Goal: Communication & Community: Answer question/provide support

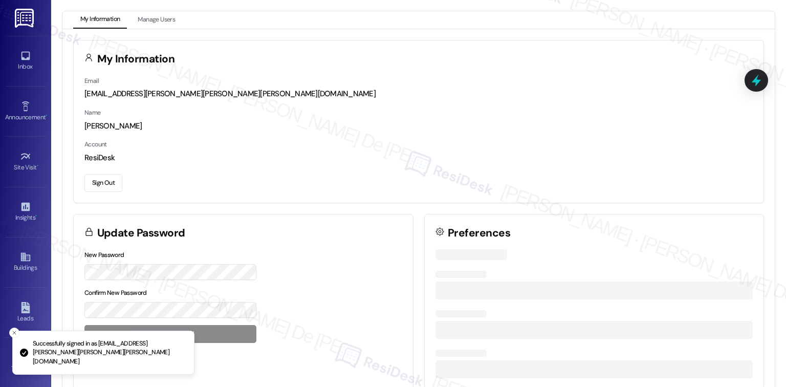
scroll to position [2732, 0]
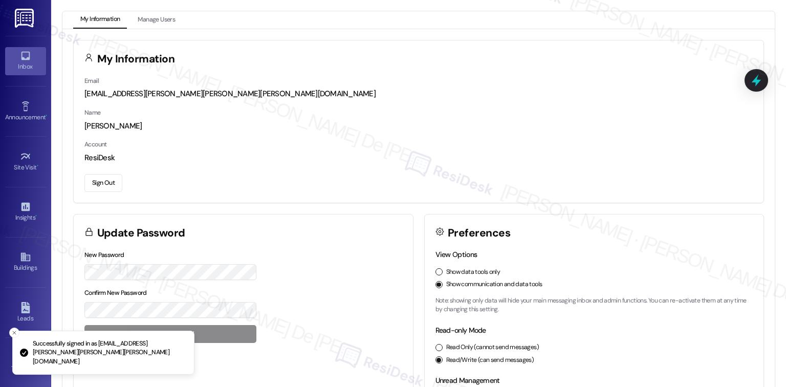
click at [26, 57] on icon at bounding box center [25, 56] width 9 height 9
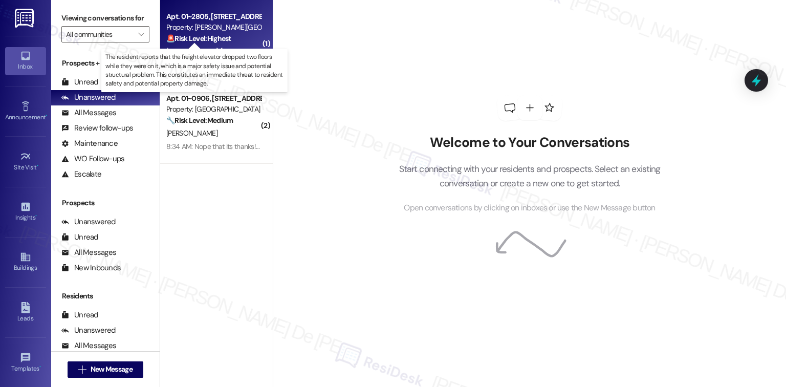
click at [216, 41] on strong "🚨 Risk Level: Highest" at bounding box center [198, 38] width 65 height 9
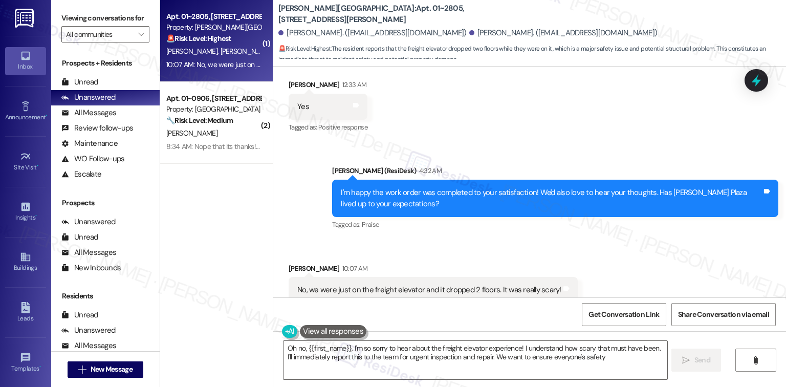
type textarea "Oh no, {{first_name}}, I'm so sorry to hear about the freight elevator experien…"
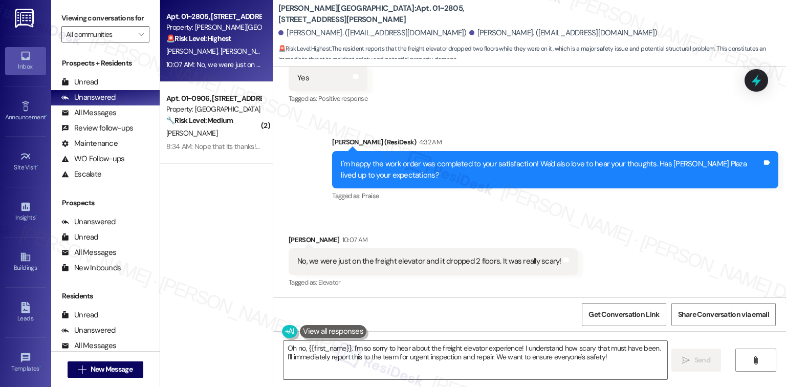
scroll to position [1026, 0]
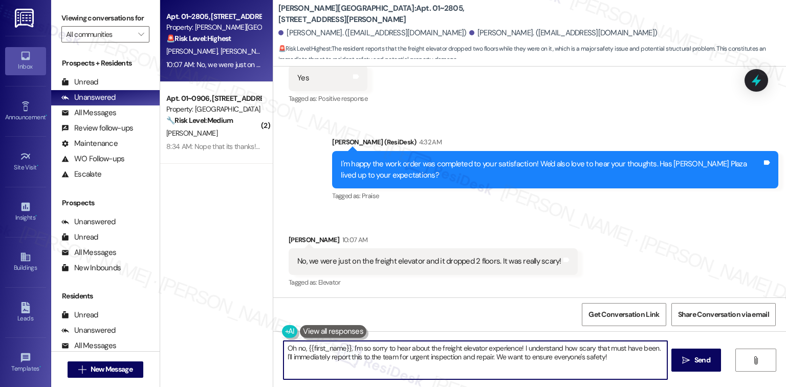
click at [437, 358] on textarea "Oh no, {{first_name}}, I'm so sorry to hear about the freight elevator experien…" at bounding box center [475, 360] width 383 height 38
type textarea "."
drag, startPoint x: 653, startPoint y: 349, endPoint x: 519, endPoint y: 347, distance: 133.6
click at [519, 347] on textarea "Oh no, {{first_name}}, I'm so sorry to hear about the freight elevator experien…" at bounding box center [475, 360] width 383 height 38
drag, startPoint x: 302, startPoint y: 346, endPoint x: 264, endPoint y: 350, distance: 38.0
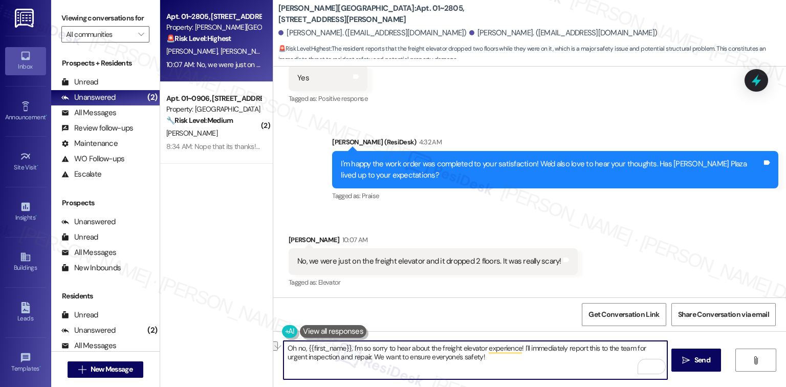
click at [264, 350] on div "Apt. 01~2805, 750 N. Dearborn Property: Asbury Plaza 🚨 Risk Level: Highest The …" at bounding box center [473, 193] width 626 height 387
click at [555, 347] on textarea "{{first_name}}, I'm so sorry to hear about the freight elevator experience! I'l…" at bounding box center [475, 360] width 383 height 38
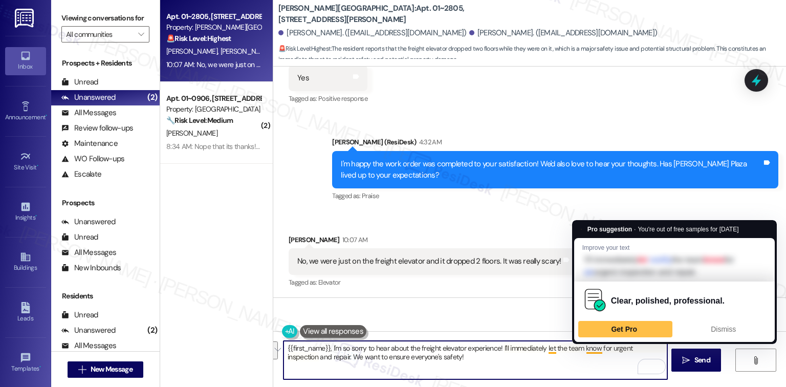
drag, startPoint x: 314, startPoint y: 360, endPoint x: 596, endPoint y: 350, distance: 282.2
click at [596, 350] on textarea "{{first_name}}, I'm so sorry to hear about the freight elevator experience! I'l…" at bounding box center [475, 360] width 383 height 38
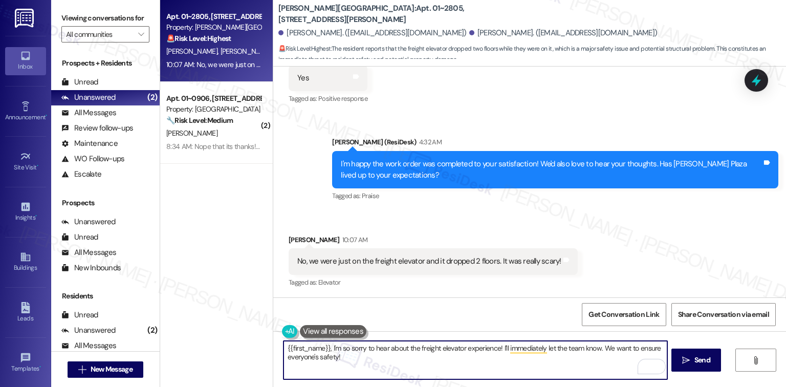
click at [368, 362] on textarea "{{first_name}}, I'm so sorry to hear about the freight elevator experience! I'l…" at bounding box center [475, 360] width 383 height 38
paste textarea "In the meantime, if there’s anything else I can assist you with, please feel fr…"
type textarea "{{first_name}}, I'm so sorry to hear about the freight elevator experience! I'l…"
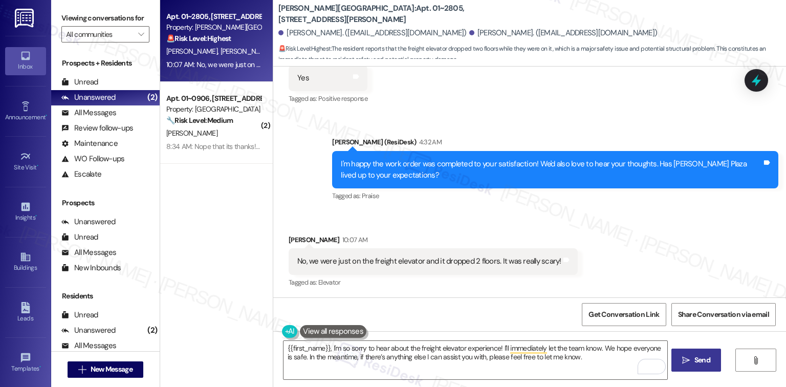
click at [696, 365] on button " Send" at bounding box center [696, 359] width 50 height 23
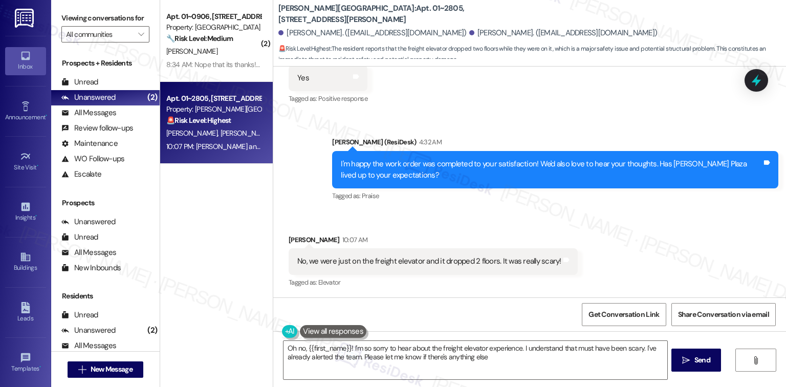
type textarea "Oh no, {{first_name}}! I'm so sorry to hear about the freight elevator experien…"
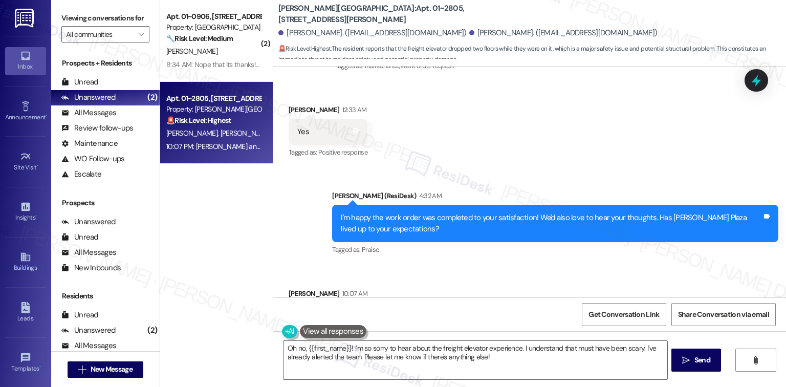
scroll to position [1108, 0]
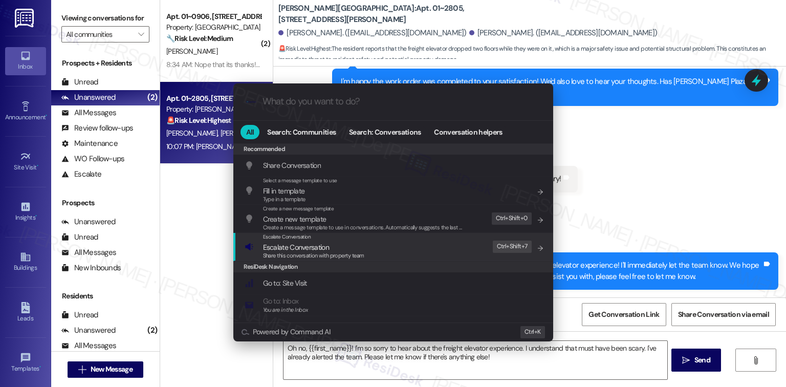
click at [441, 251] on div "Escalate Conversation Escalate Conversation Share this conversation with proper…" at bounding box center [394, 247] width 299 height 28
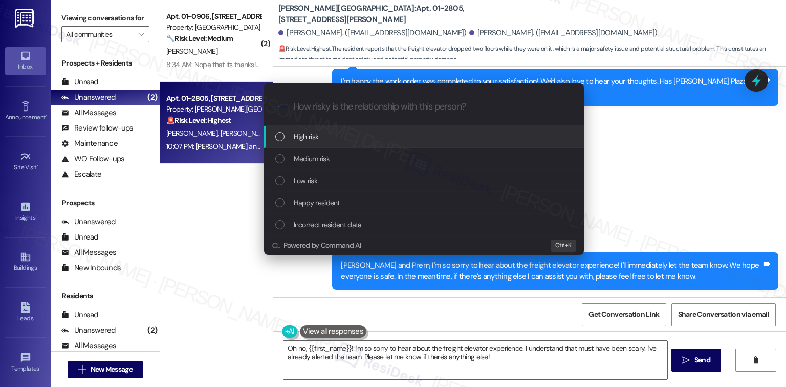
click at [317, 132] on span "High risk" at bounding box center [306, 136] width 25 height 11
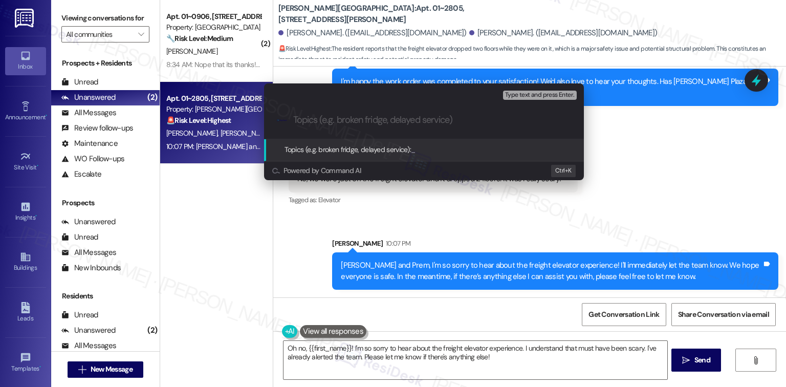
click at [327, 125] on input "Topics (e.g. broken fridge, delayed service)" at bounding box center [432, 120] width 278 height 11
type input "E"
type input "Freight elevator incident"
click at [538, 96] on span "Type text and press Enter." at bounding box center [539, 95] width 69 height 7
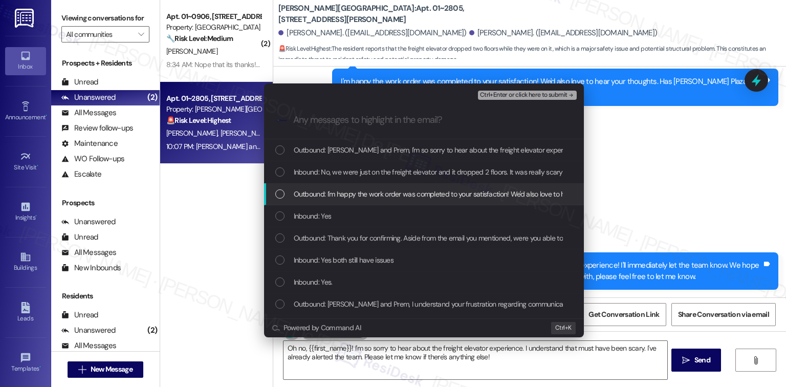
click at [367, 194] on span "Outbound: I'm happy the work order was completed to your satisfaction! We'd als…" at bounding box center [543, 193] width 498 height 11
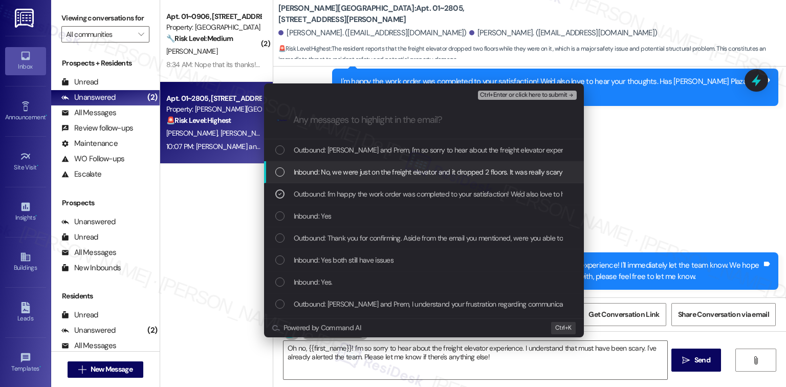
click at [405, 172] on span "Inbound: No, we were just on the freight elevator and it dropped 2 floors. It w…" at bounding box center [429, 171] width 271 height 11
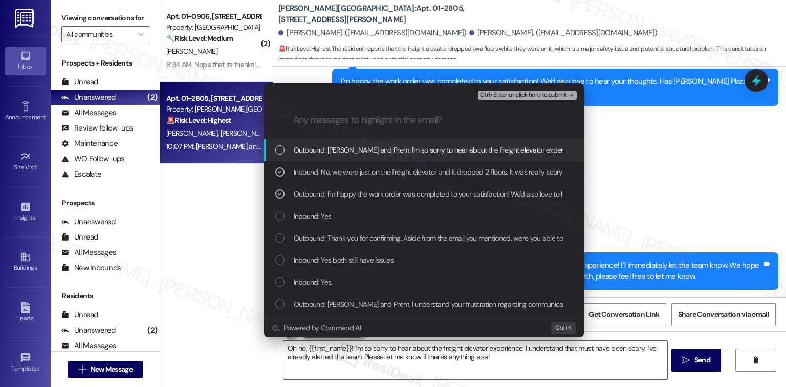
click at [426, 153] on span "Outbound: Saloni and Prem, I'm so sorry to hear about the freight elevator expe…" at bounding box center [665, 149] width 742 height 11
click at [506, 92] on span "Ctrl+Enter or click here to submit" at bounding box center [524, 95] width 88 height 7
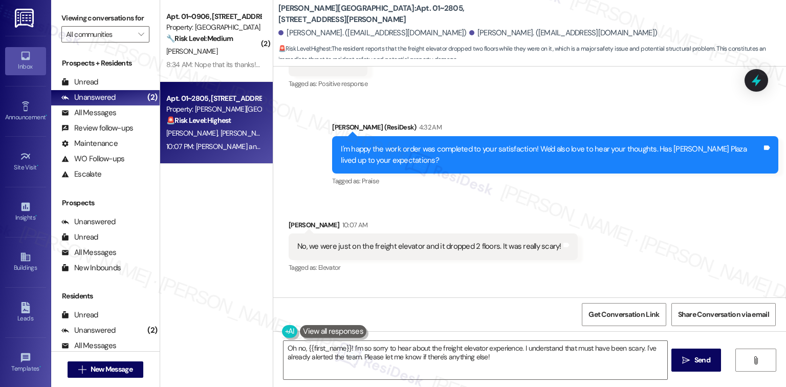
scroll to position [1026, 0]
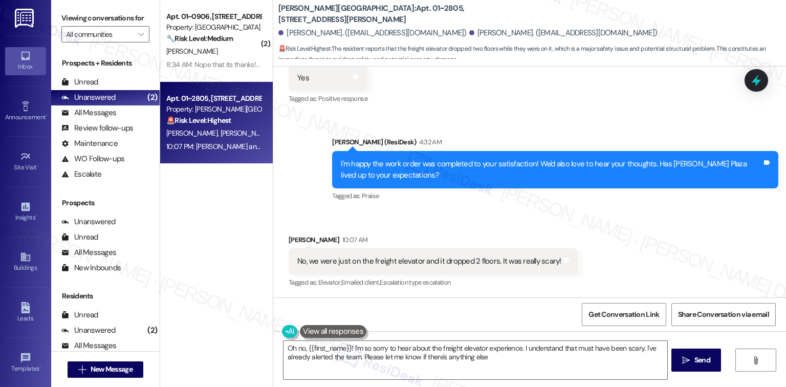
type textarea "Oh no, {{first_name}}! I'm so sorry to hear about the freight elevator experien…"
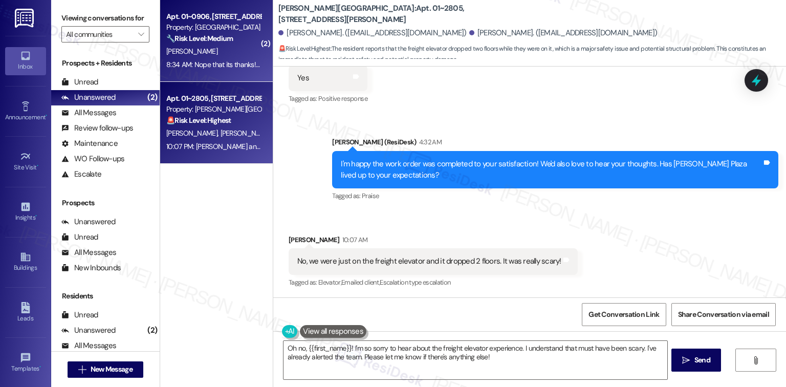
click at [211, 58] on div "8:34 AM: Nope that its thanks!! Also, this isn't the first time this noise has …" at bounding box center [213, 64] width 97 height 13
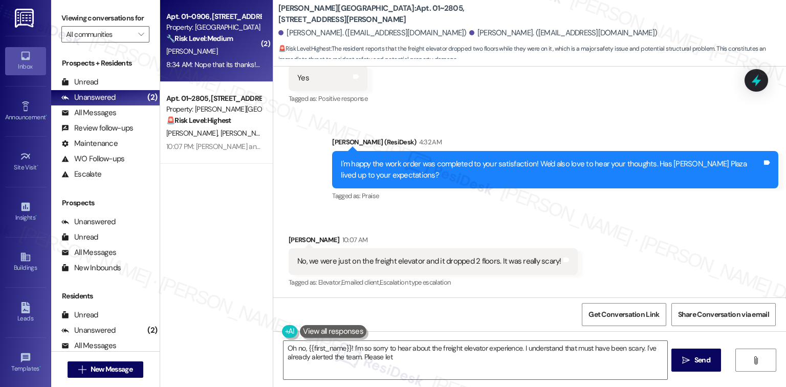
type textarea "Oh no, {{first_name}}! I'm so sorry to hear about the freight elevator experien…"
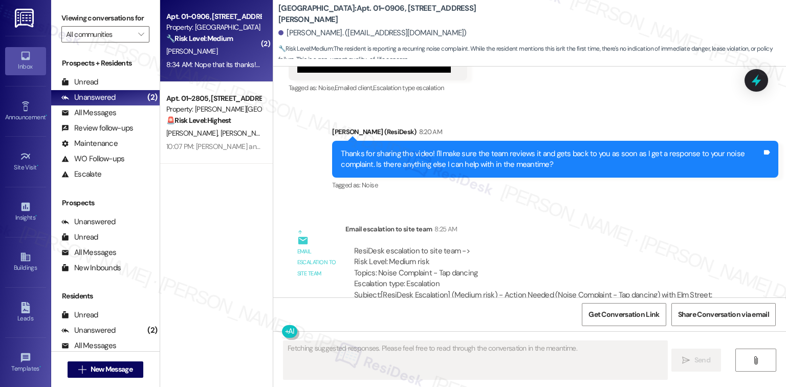
scroll to position [1964, 0]
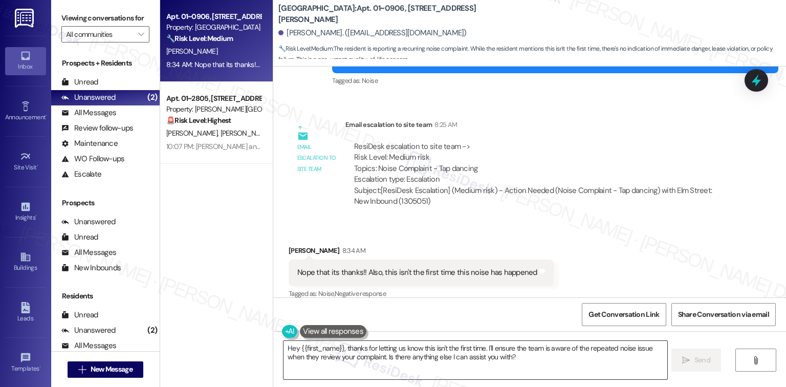
click at [406, 357] on textarea "Hey {{first_name}}, thanks for letting us know this isn't the first time. I'll …" at bounding box center [475, 360] width 383 height 38
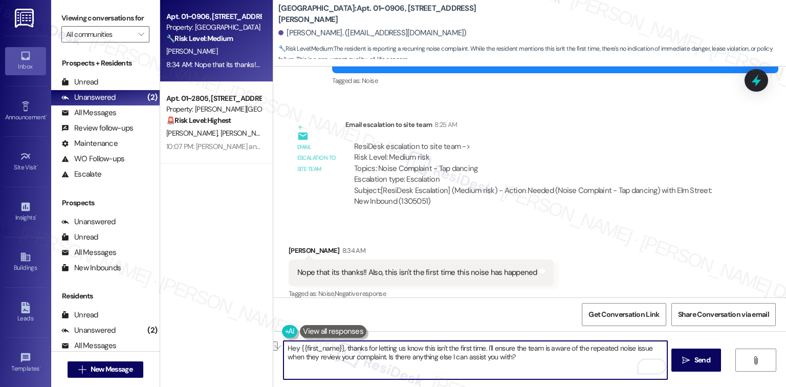
drag, startPoint x: 512, startPoint y: 357, endPoint x: 382, endPoint y: 369, distance: 131.0
click at [382, 369] on textarea "Hey {{first_name}}, thanks for letting us know this isn't the first time. I'll …" at bounding box center [475, 360] width 383 height 38
type textarea "Hey {{first_name}}, thanks for letting us know this isn't the first time. I'll …"
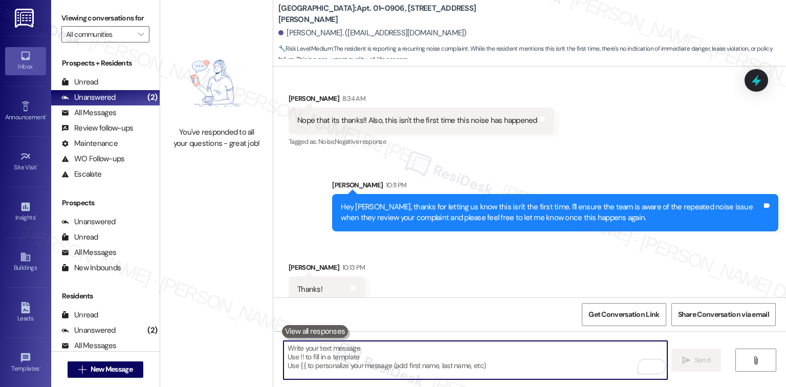
scroll to position [2118, 0]
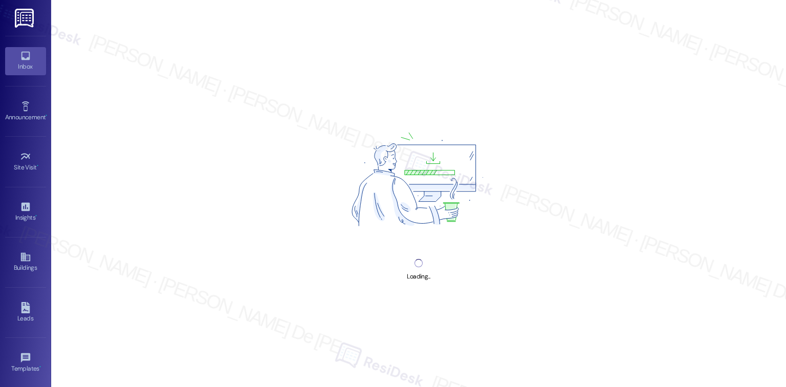
scroll to position [2732, 0]
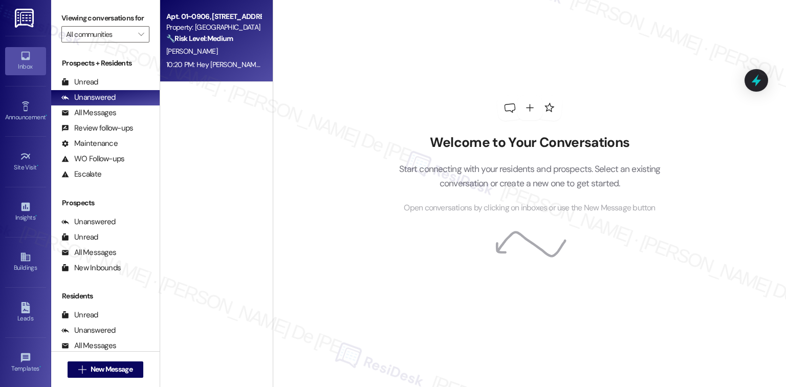
click at [204, 58] on div "10:20 PM: Hey [PERSON_NAME]! You're welcome! If you need anything else, don't h…" at bounding box center [213, 64] width 97 height 13
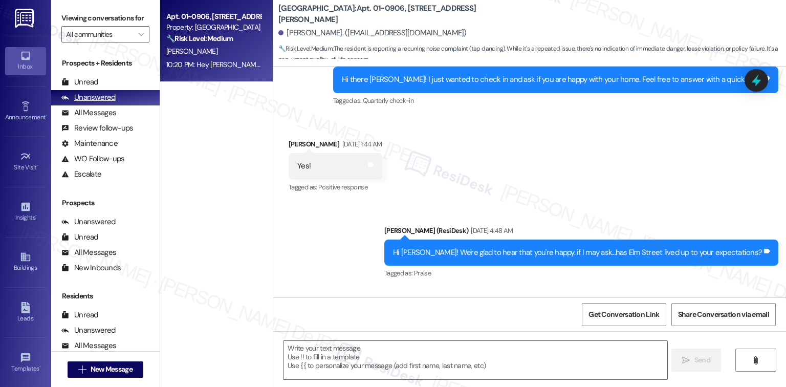
type textarea "Fetching suggested responses. Please feel free to read through the conversation…"
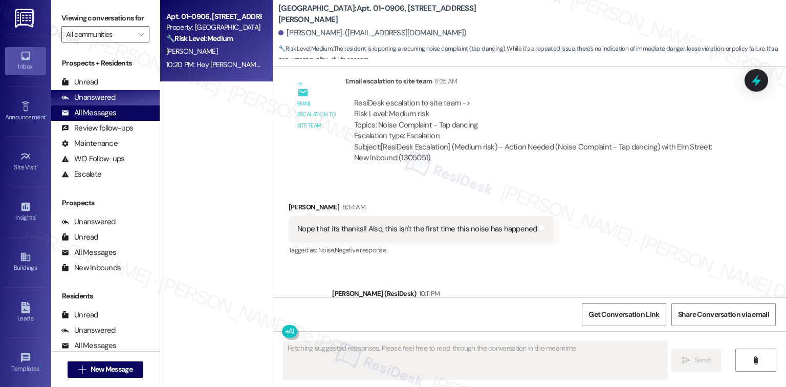
scroll to position [2043, 0]
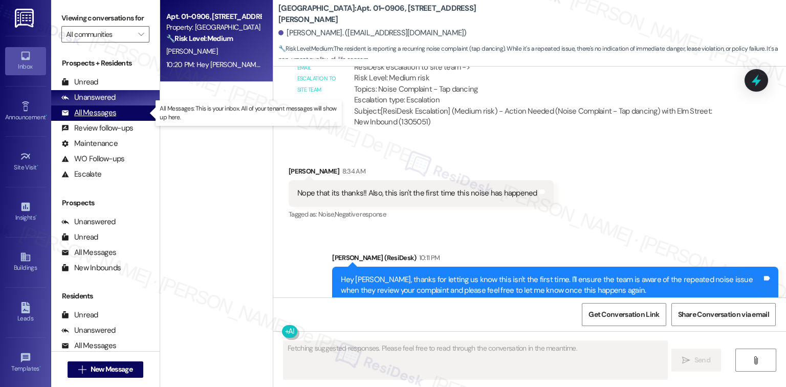
click at [92, 112] on div "All Messages" at bounding box center [88, 112] width 55 height 11
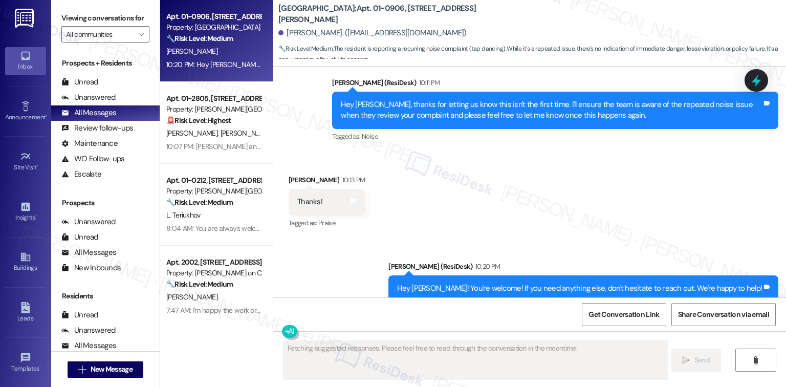
scroll to position [2234, 0]
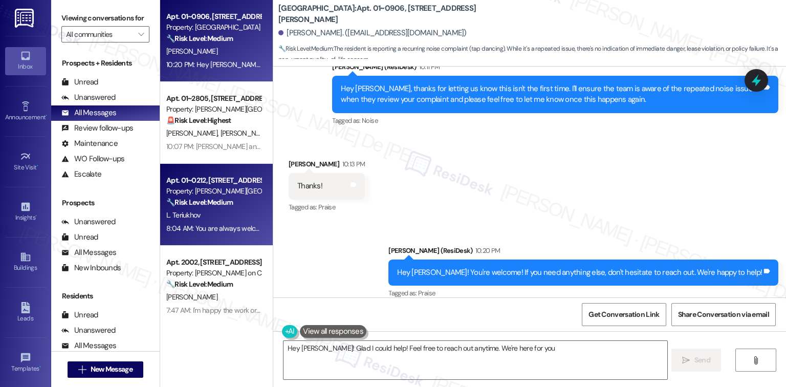
type textarea "Hey [PERSON_NAME]! Glad I could help! Feel free to reach out anytime. We're her…"
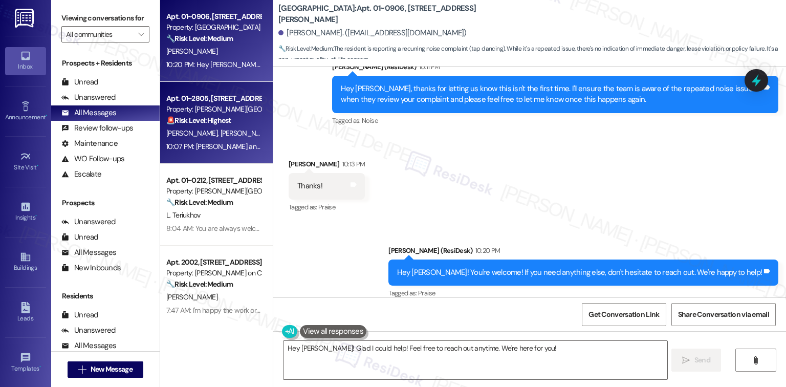
click at [192, 127] on div "[PERSON_NAME] [PERSON_NAME]" at bounding box center [213, 133] width 97 height 13
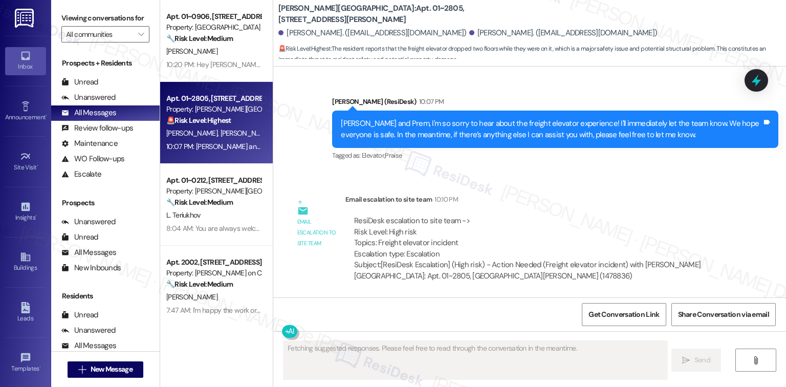
scroll to position [1249, 0]
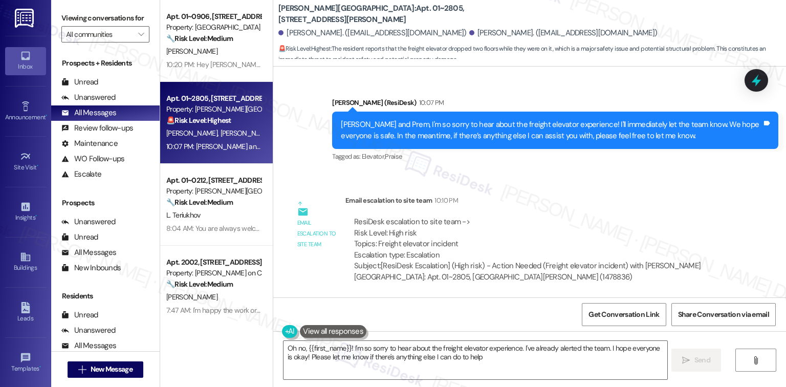
type textarea "Oh no, {{first_name}}! I'm so sorry to hear about the freight elevator experien…"
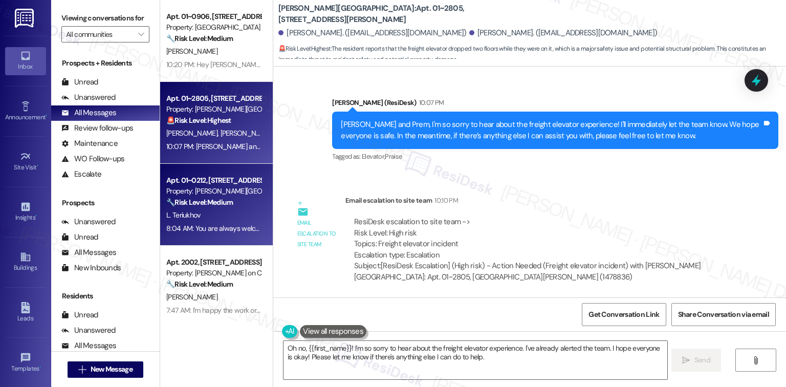
click at [198, 215] on div "L. Teriukhov" at bounding box center [213, 215] width 97 height 13
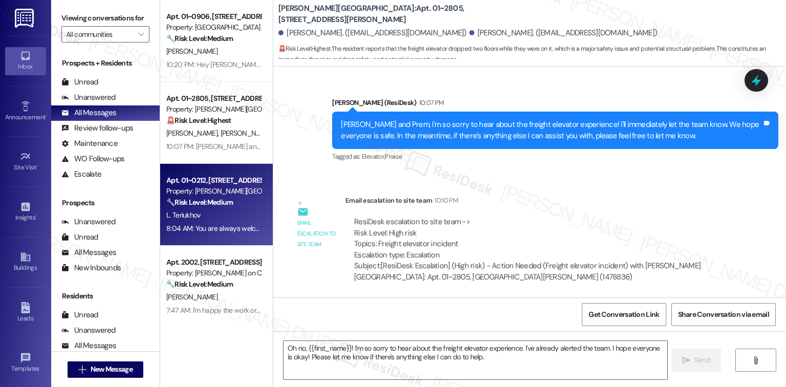
type textarea "Fetching suggested responses. Please feel free to read through the conversation…"
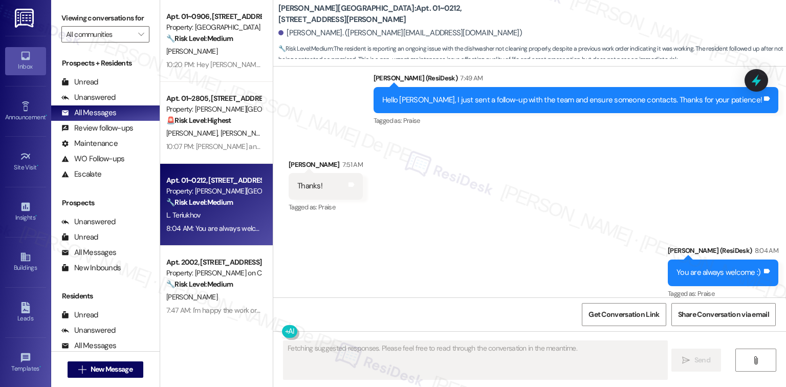
scroll to position [1042, 0]
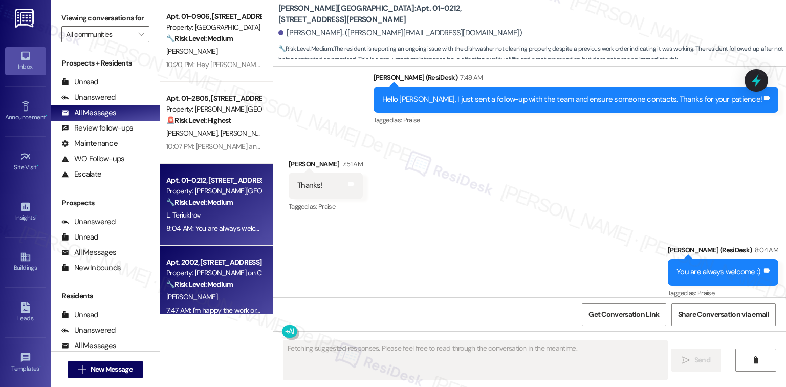
click at [228, 282] on strong "🔧 Risk Level: Medium" at bounding box center [199, 283] width 67 height 9
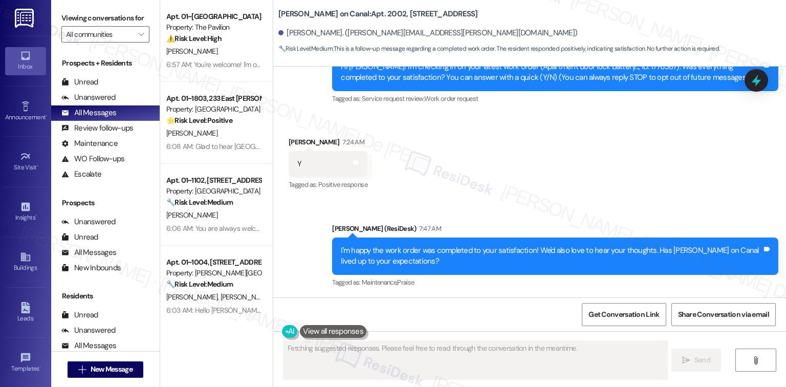
scroll to position [273, 0]
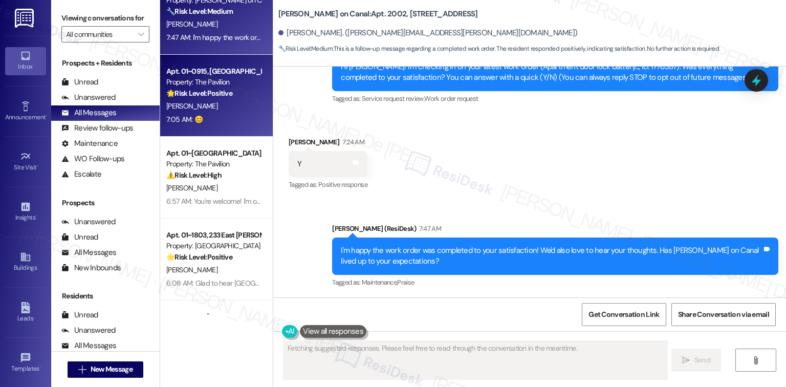
click at [240, 78] on div "Property: The Pavilion" at bounding box center [213, 82] width 95 height 11
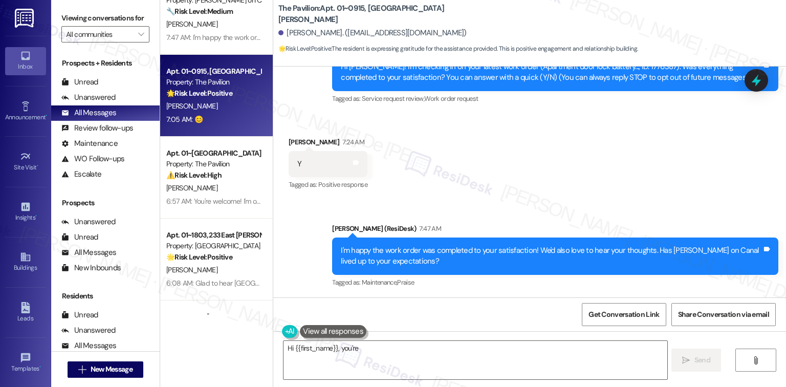
scroll to position [1745, 0]
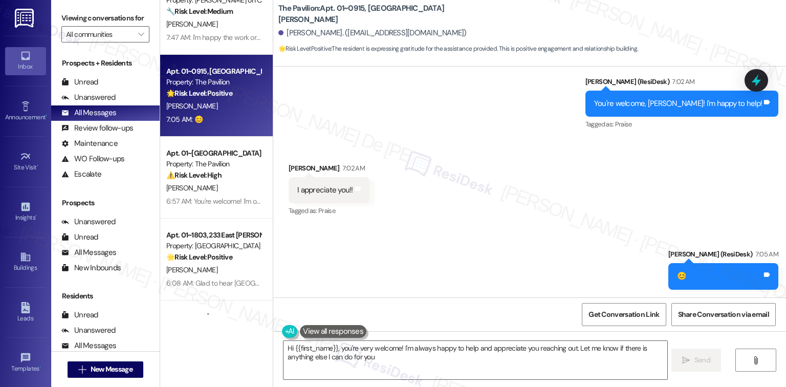
type textarea "Hi {{first_name}}, you're very welcome! I'm always happy to help and appreciate…"
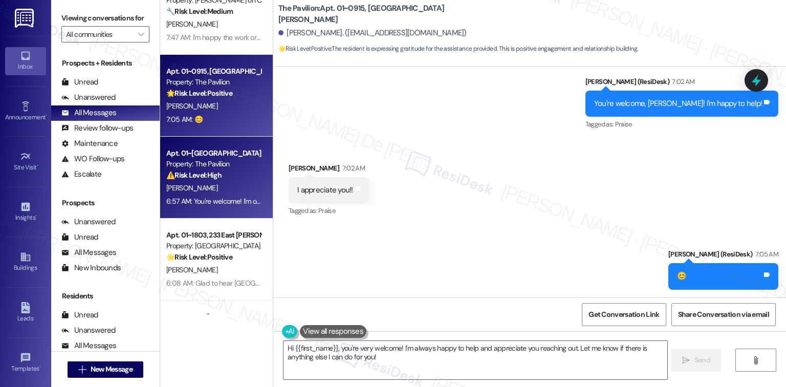
click at [246, 174] on div "⚠️ Risk Level: High The resident reports a recurring bathtub flooding issue tha…" at bounding box center [213, 175] width 95 height 11
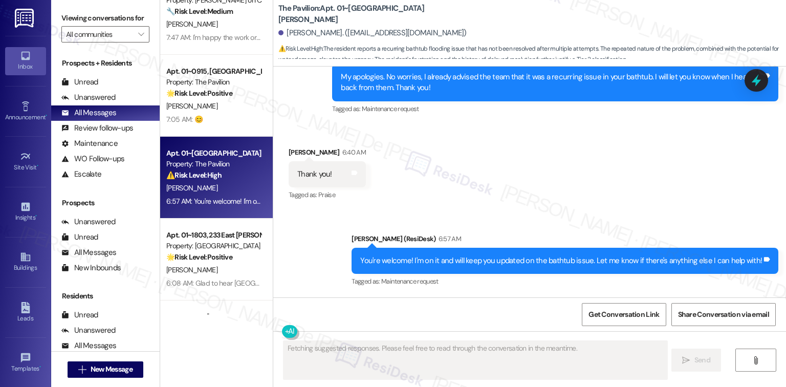
scroll to position [802, 0]
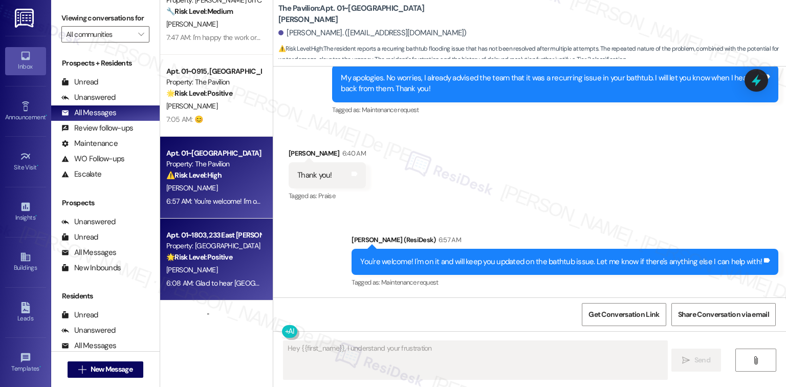
type textarea "Hey {{first_name}}, I understand your frustration"
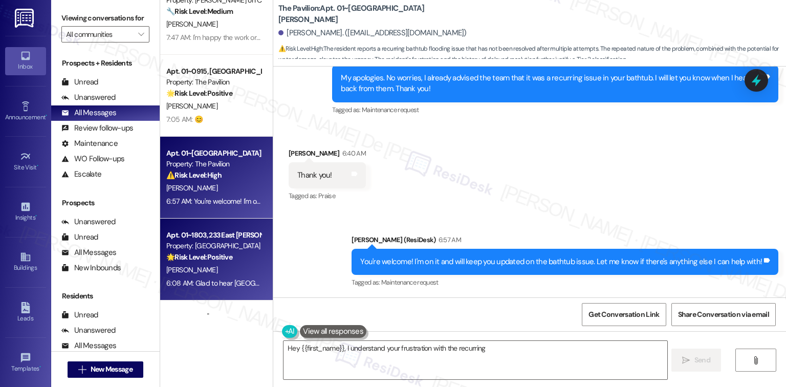
click at [184, 248] on div "Property: [GEOGRAPHIC_DATA]" at bounding box center [213, 246] width 95 height 11
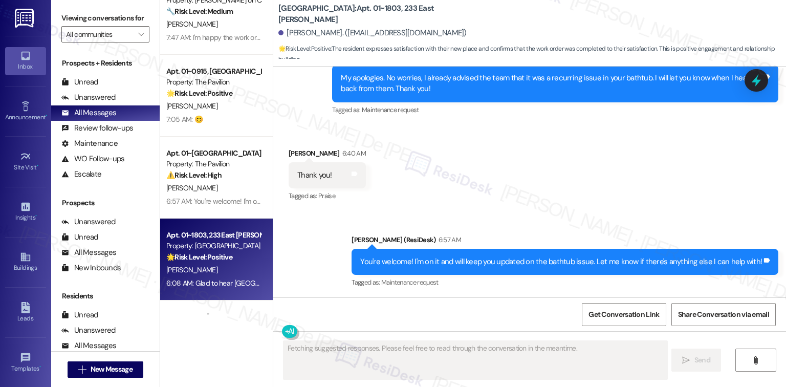
scroll to position [493, 0]
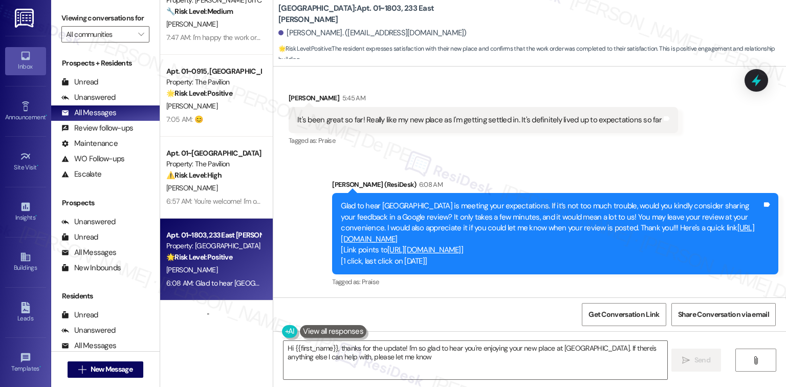
type textarea "Hi {{first_name}}, thanks for the update! I'm so glad to hear you're enjoying y…"
click at [349, 279] on div "Tagged as: Praise Click to highlight conversations about Praise" at bounding box center [555, 281] width 446 height 15
click at [764, 203] on icon at bounding box center [767, 205] width 6 height 5
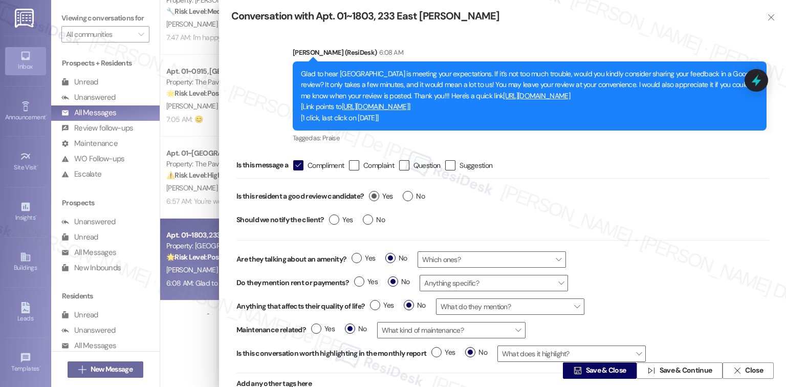
click at [376, 196] on label "Yes" at bounding box center [381, 196] width 24 height 11
click at [376, 196] on input "Yes" at bounding box center [381, 197] width 24 height 13
radio input "true"
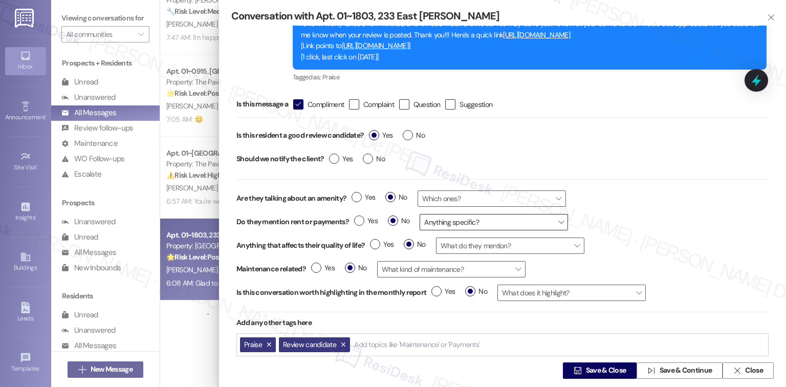
scroll to position [80, 0]
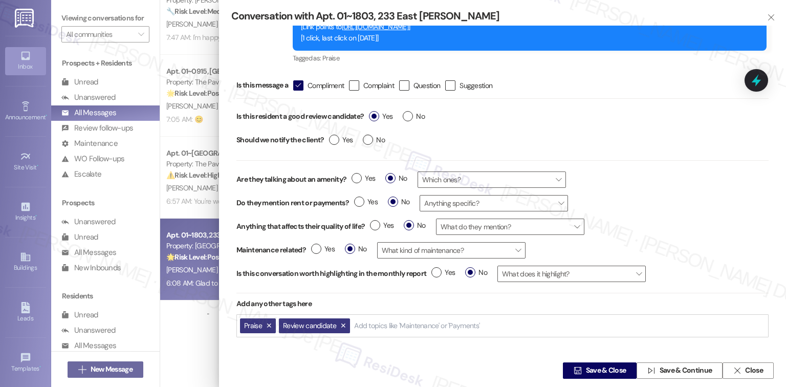
click at [389, 328] on input "Add topics like 'Maintenance' or 'Payments'" at bounding box center [417, 325] width 127 height 9
type input "Google"
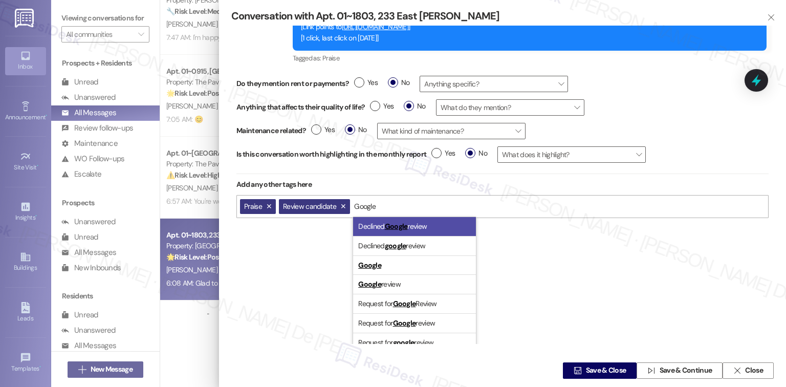
scroll to position [129, 0]
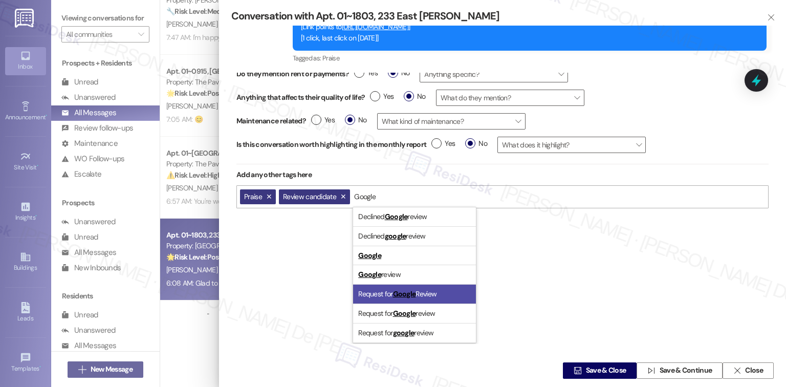
click at [447, 289] on li "Request for Google Review" at bounding box center [414, 294] width 123 height 19
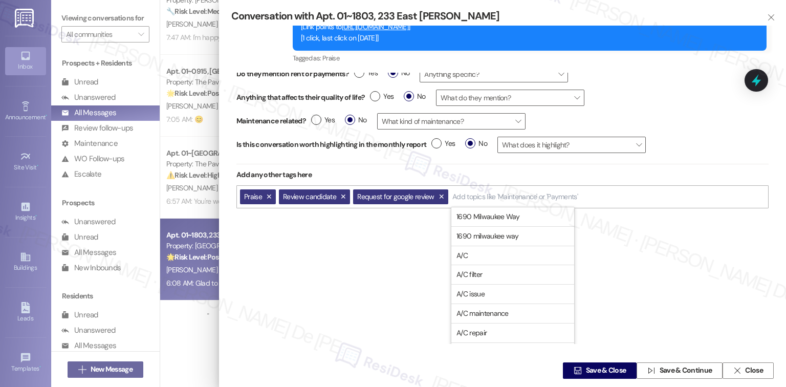
click at [663, 287] on div "Is this message a  Compliment  Complaint  Question  Suggestion Is this resi…" at bounding box center [502, 208] width 542 height 271
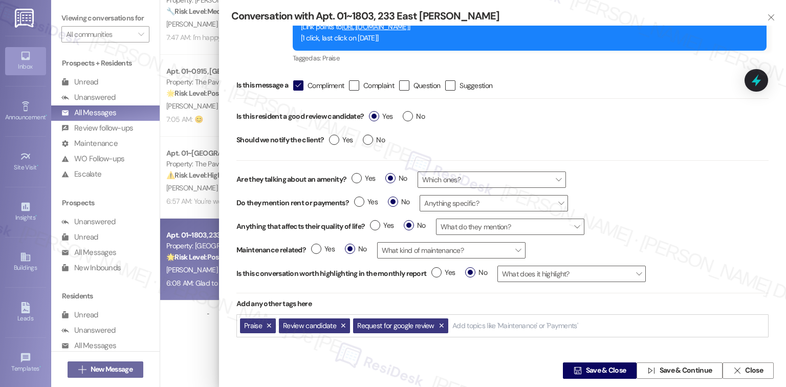
scroll to position [0, 0]
click at [684, 367] on span "Save & Continue" at bounding box center [686, 370] width 53 height 11
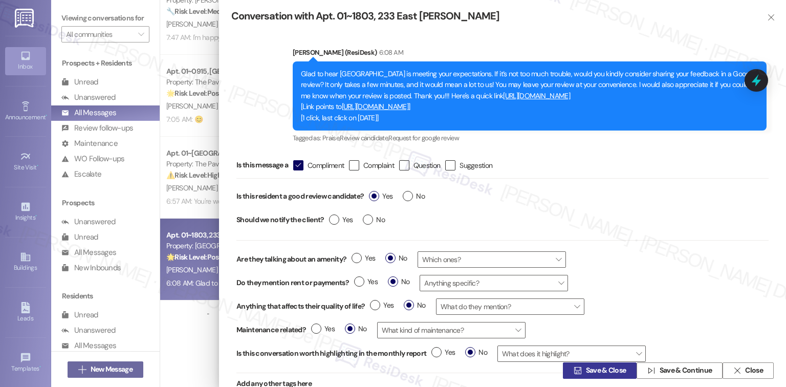
click at [593, 371] on span "Save & Close" at bounding box center [606, 370] width 40 height 11
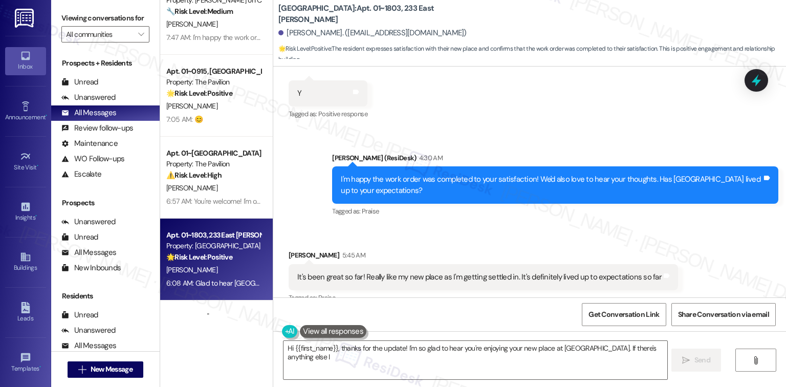
scroll to position [351, 0]
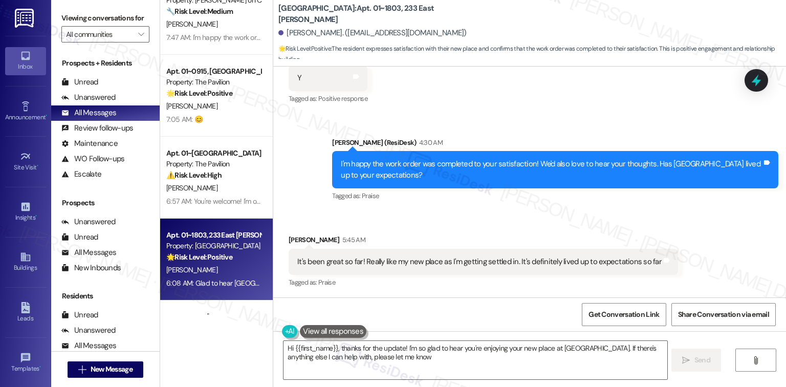
type textarea "Hi {{first_name}}, thanks for the update! I'm so glad to hear you're enjoying y…"
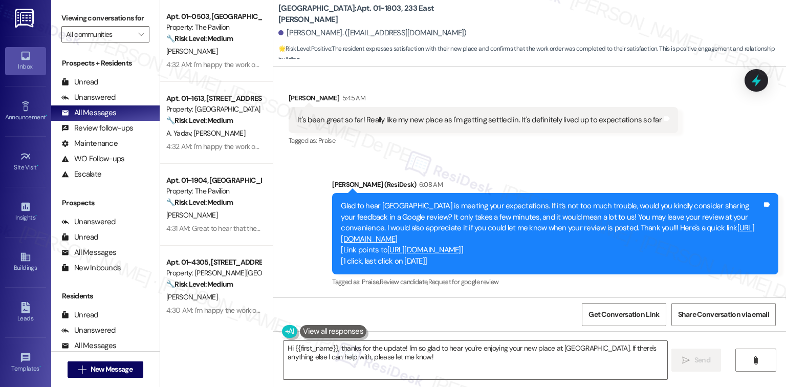
scroll to position [1092, 0]
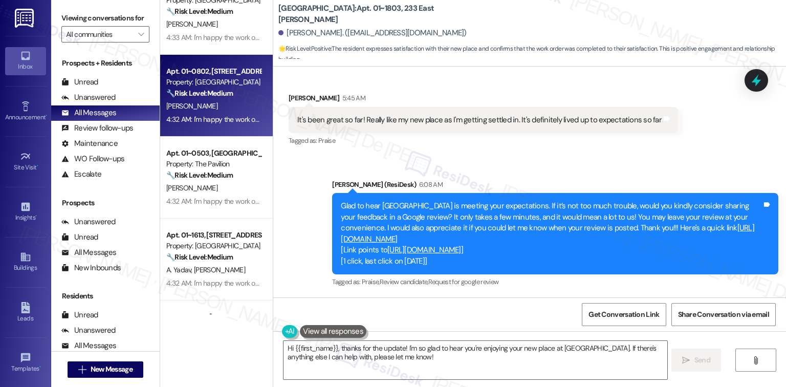
click at [235, 102] on div "[PERSON_NAME]" at bounding box center [213, 106] width 97 height 13
type textarea "Hi {{first_name}}, thanks for the update! I'm so glad to hear you're enjoying y…"
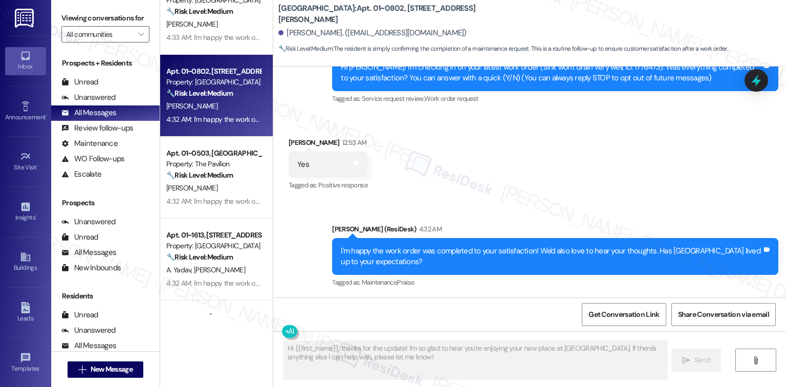
scroll to position [215, 0]
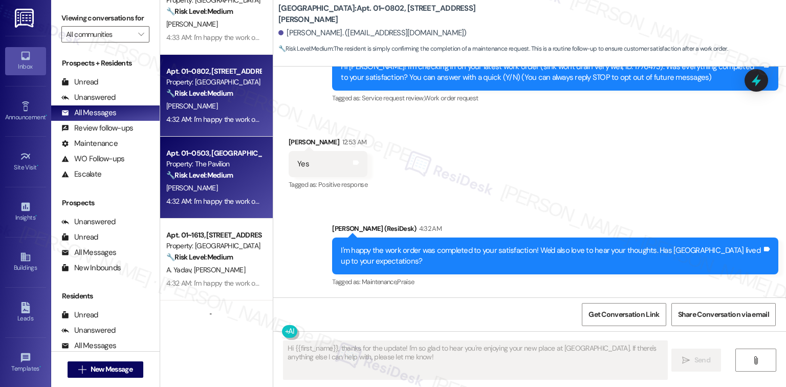
click at [215, 175] on strong "🔧 Risk Level: Medium" at bounding box center [199, 174] width 67 height 9
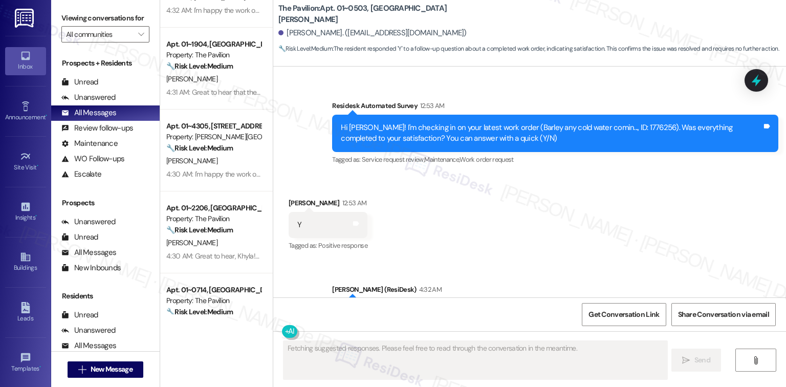
scroll to position [3614, 0]
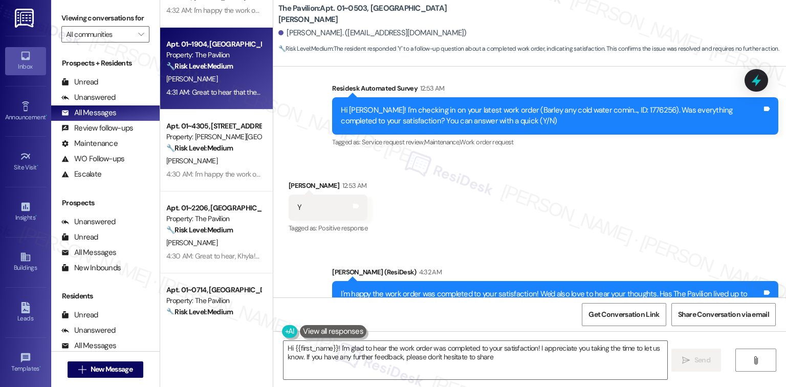
type textarea "Hi {{first_name}}! I'm glad to hear the work order was completed to your satisf…"
type textarea "e Pavilion 🔧 Risk Lev"
click at [194, 59] on div "Apt. 01~1904, One [PERSON_NAME] Property: The Pavilion 🔧 Risk Level: Medium The…" at bounding box center [213, 55] width 97 height 35
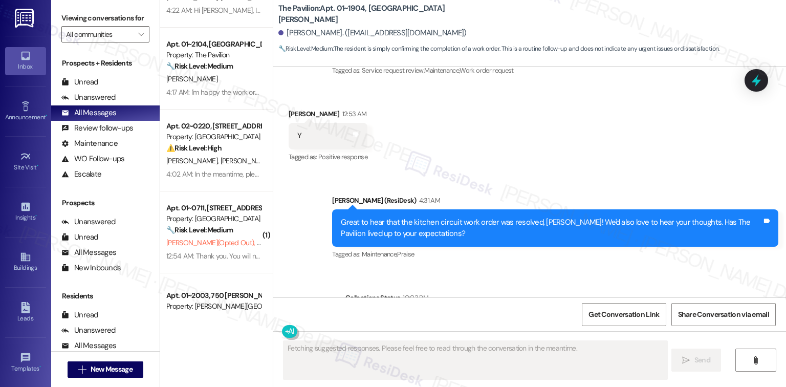
scroll to position [1613, 0]
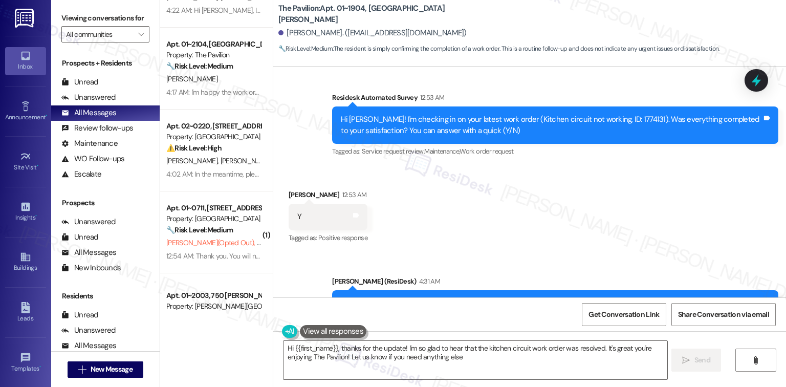
type textarea "Hi {{first_name}}, thanks for the update! I'm so glad to hear that the kitchen …"
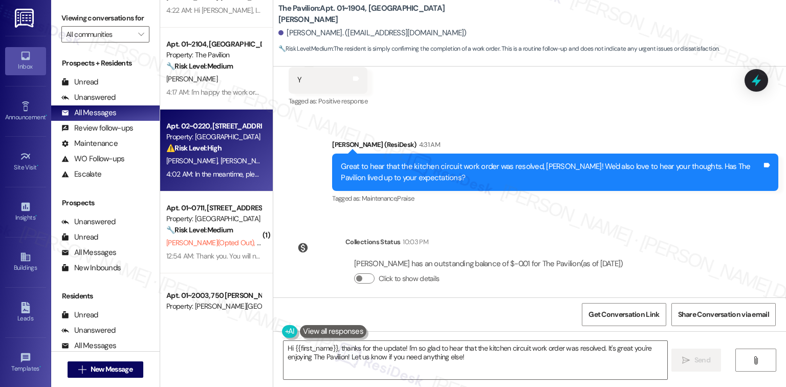
click at [221, 153] on div "⚠️ Risk Level: High The resident indicates that the bathtub is still clogged af…" at bounding box center [213, 148] width 95 height 11
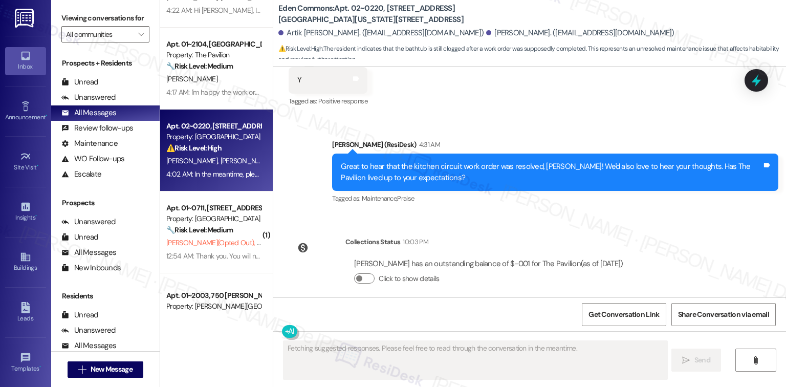
scroll to position [684, 0]
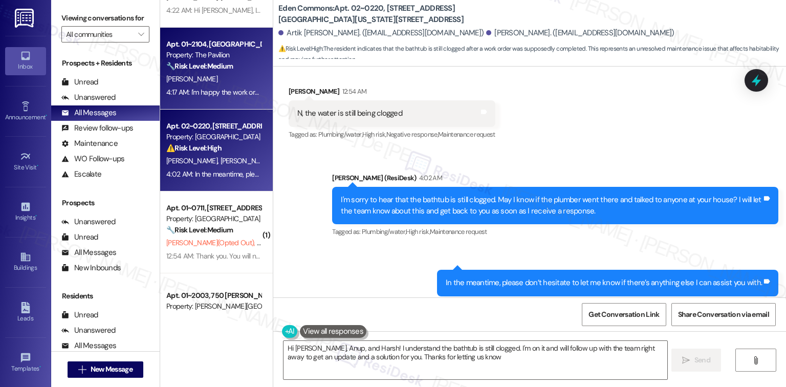
type textarea "Hi [PERSON_NAME], Anup, and Harsh! I understand the bathtub is still clogged. I…"
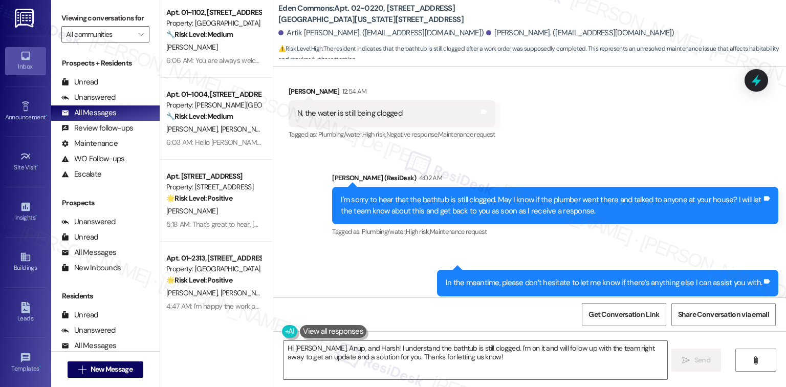
scroll to position [682, 0]
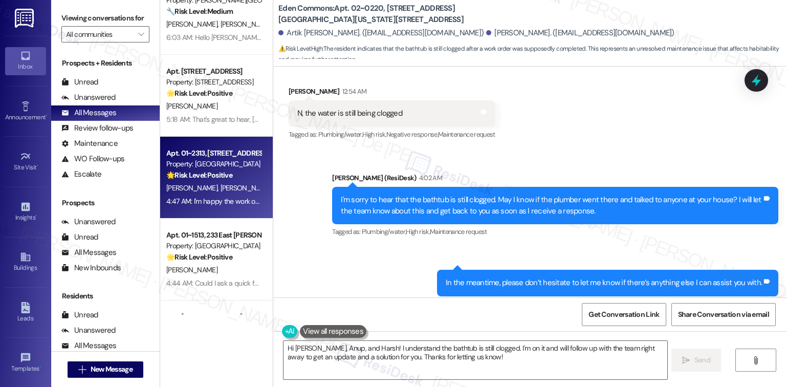
click at [199, 184] on span "[PERSON_NAME]" at bounding box center [193, 187] width 54 height 9
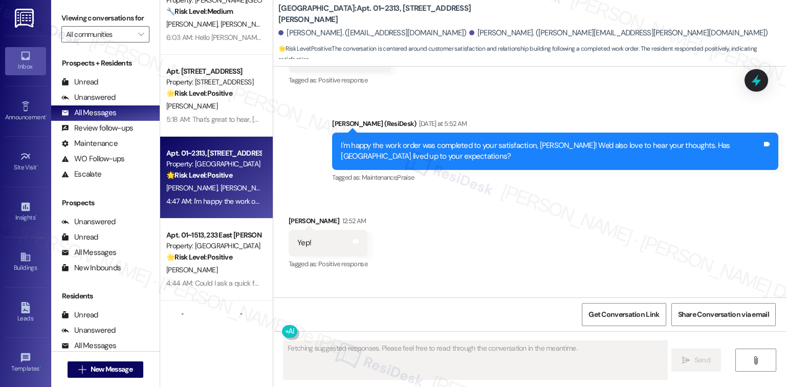
scroll to position [215, 0]
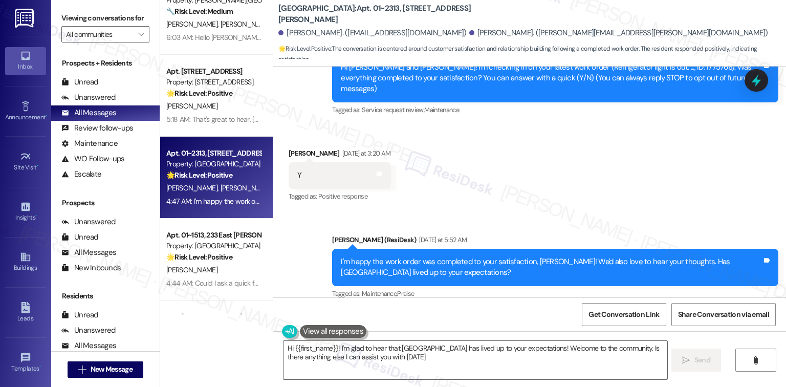
type textarea "Hi {{first_name}}! I'm glad to hear that [GEOGRAPHIC_DATA] has lived up to your…"
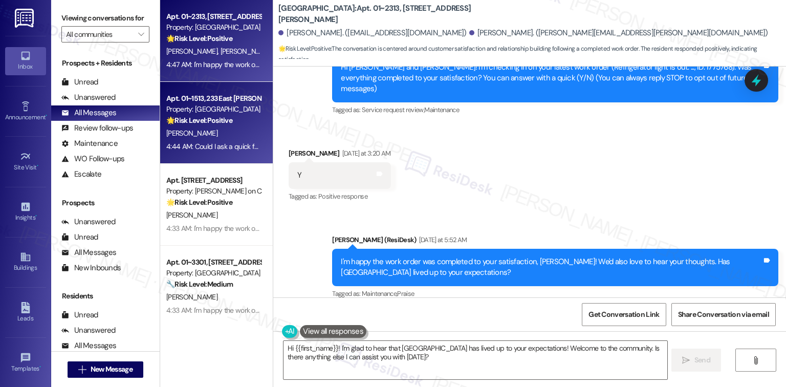
click at [205, 104] on div "Property: [GEOGRAPHIC_DATA]" at bounding box center [213, 109] width 95 height 11
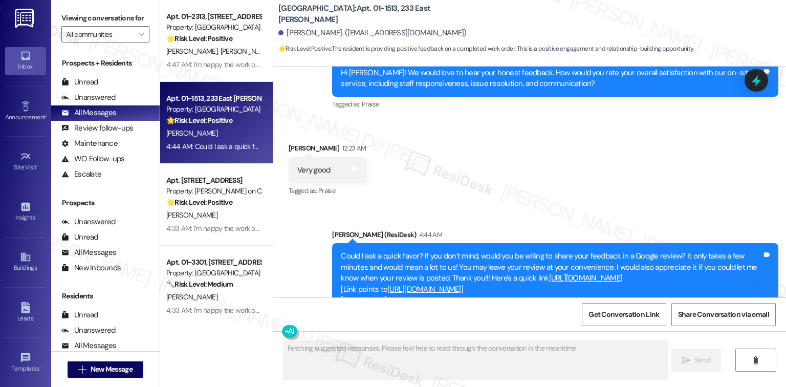
scroll to position [7819, 0]
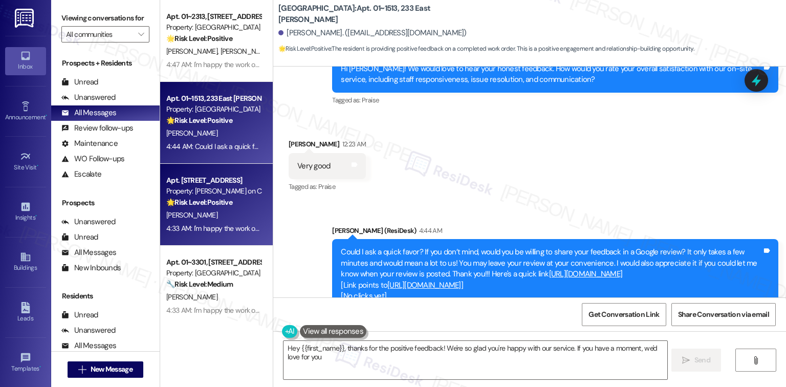
type textarea "Hey {{first_name}}, thanks for the positive feedback! We're so glad you're happ…"
click at [235, 204] on div "🌟 Risk Level: Positive The resident responded positively to a check-in regardin…" at bounding box center [213, 202] width 95 height 11
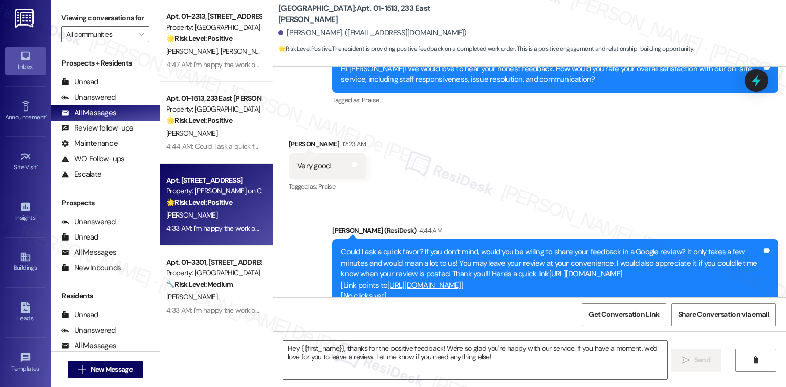
type textarea "Fetching suggested responses. Please feel free to read through the conversation…"
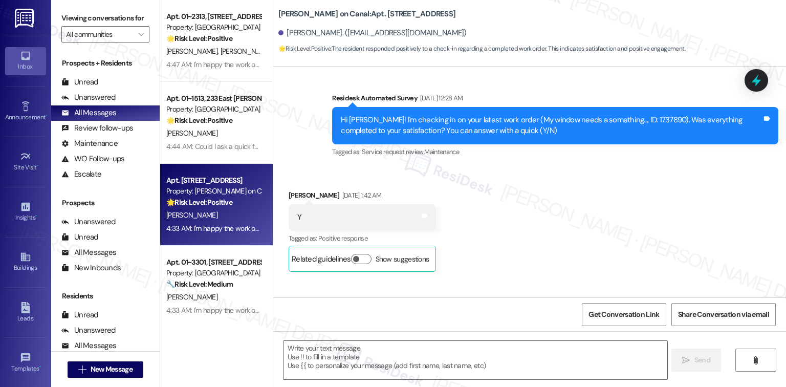
scroll to position [7444, 0]
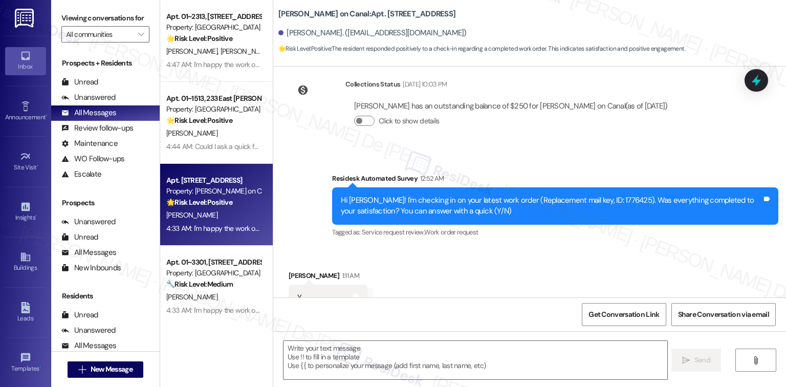
type textarea "Fetching suggested responses. Please feel free to read through the conversation…"
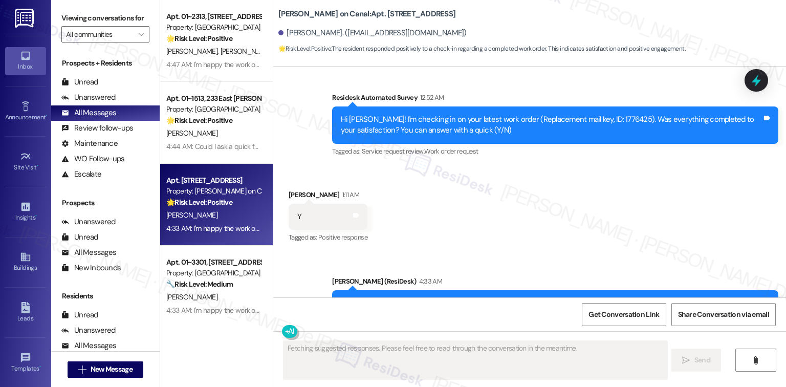
scroll to position [7541, 0]
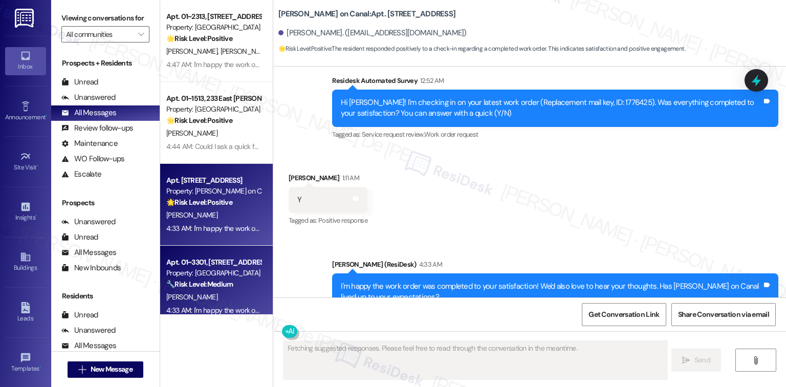
click at [207, 295] on div "[PERSON_NAME]" at bounding box center [213, 297] width 97 height 13
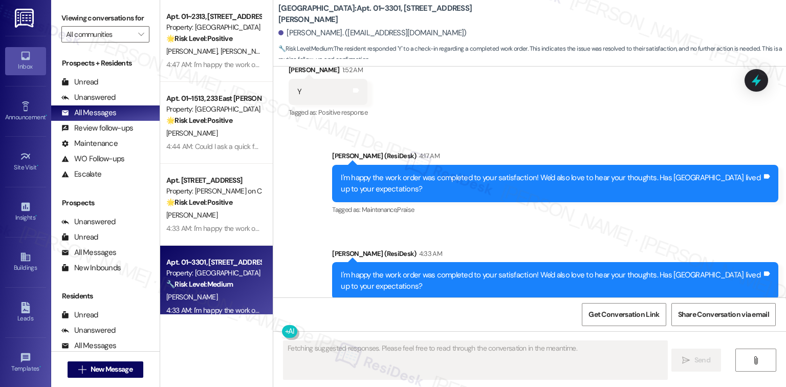
scroll to position [4737, 0]
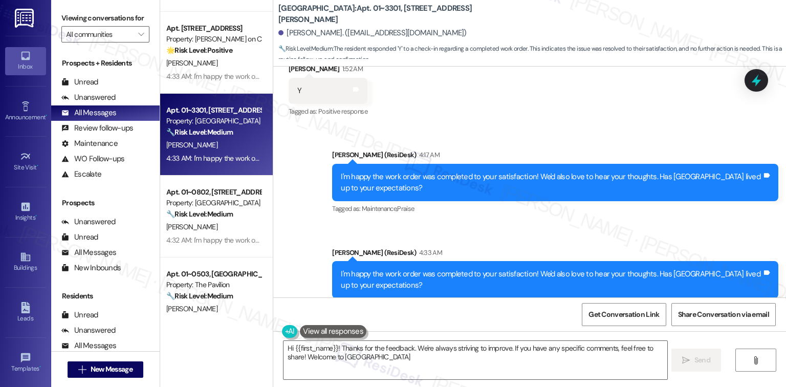
type textarea "Hi {{first_name}}! Thanks for the feedback. We're always striving to improve. I…"
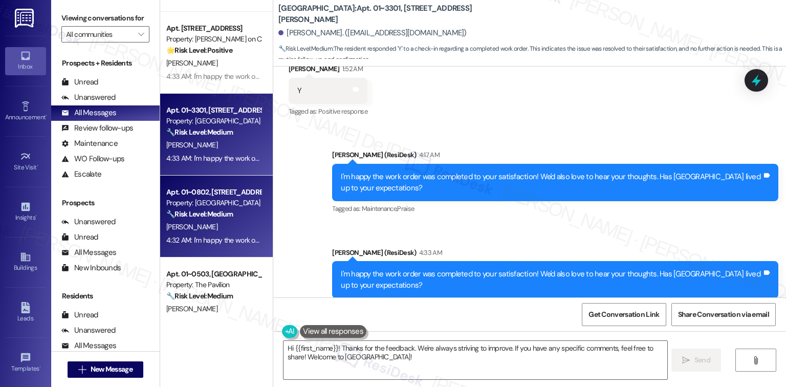
scroll to position [955, 0]
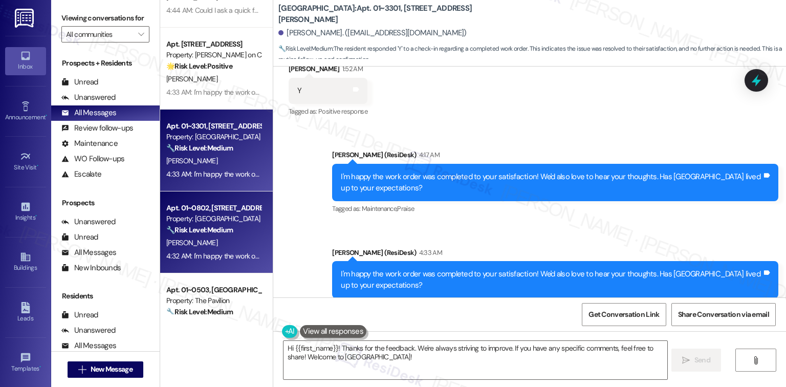
click at [207, 248] on div "[PERSON_NAME]" at bounding box center [213, 242] width 97 height 13
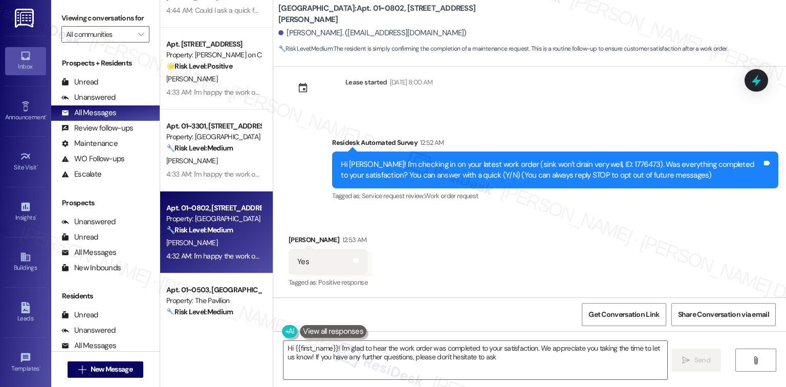
type textarea "Hi {{first_name}}! I'm glad to hear the work order was completed to your satisf…"
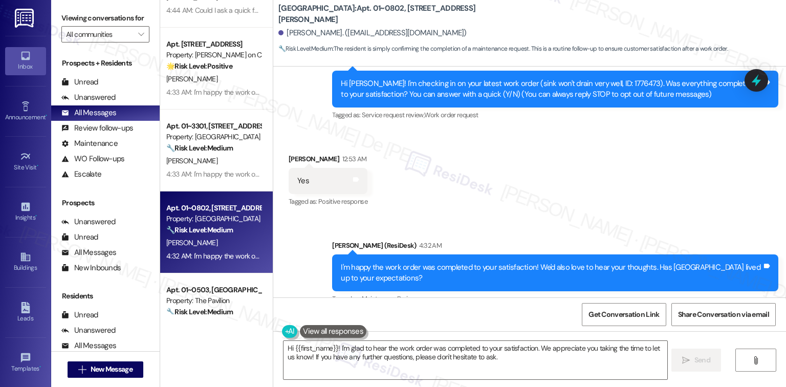
scroll to position [215, 0]
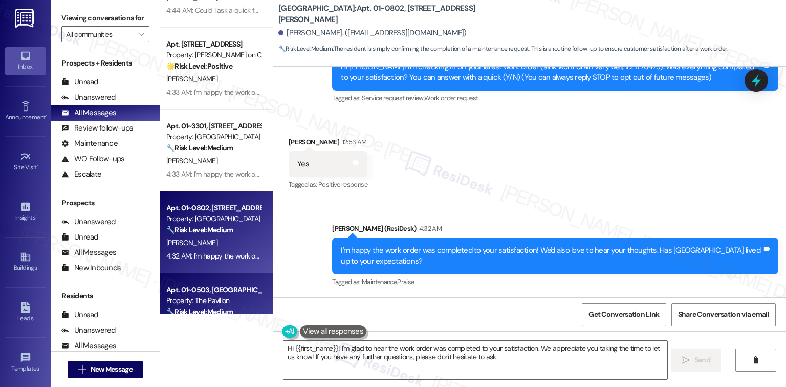
click at [192, 295] on div "Apt. 01~0503, [GEOGRAPHIC_DATA][PERSON_NAME]" at bounding box center [213, 290] width 95 height 11
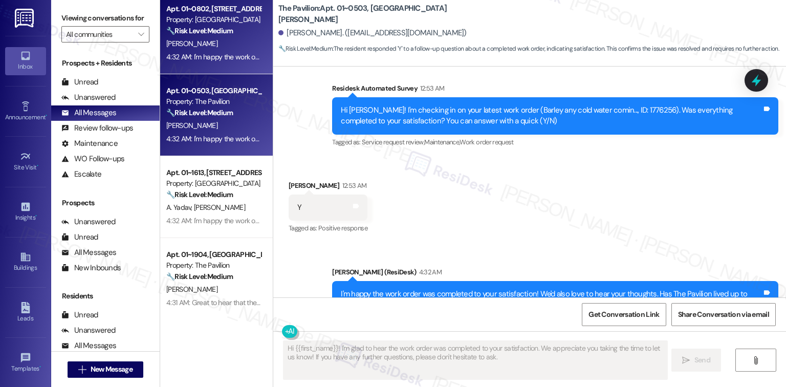
scroll to position [1228, 0]
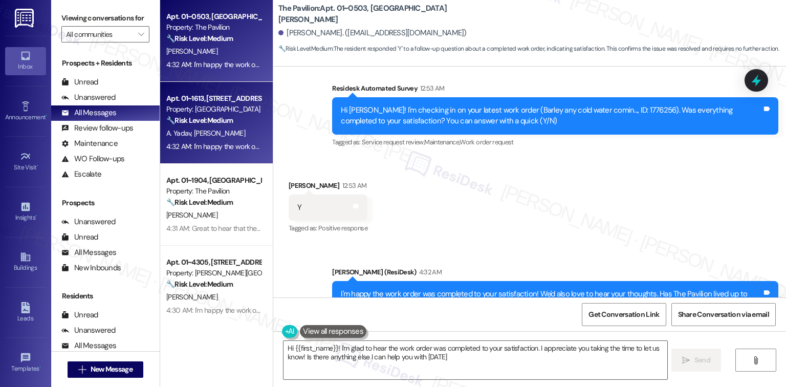
type textarea "Hi {{first_name}}! I'm glad to hear the work order was completed to your satisf…"
click at [232, 136] on div "[PERSON_NAME] [PERSON_NAME]" at bounding box center [213, 133] width 97 height 13
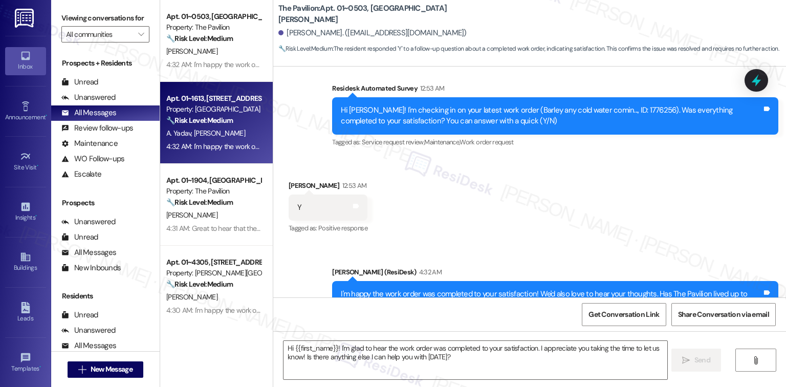
type textarea "Fetching suggested responses. Please feel free to read through the conversation…"
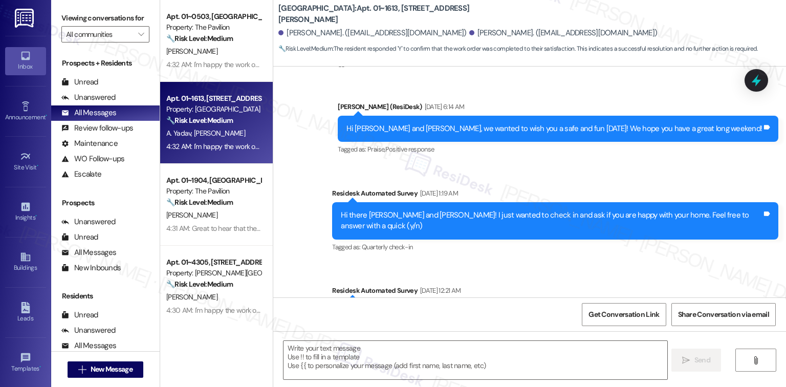
type textarea "Fetching suggested responses. Please feel free to read through the conversation…"
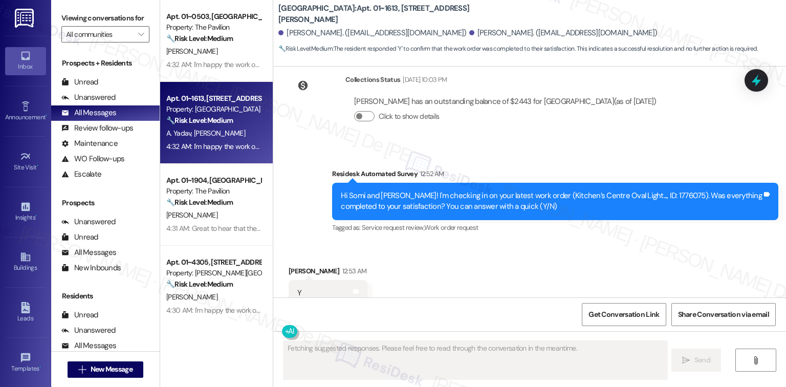
scroll to position [2536, 0]
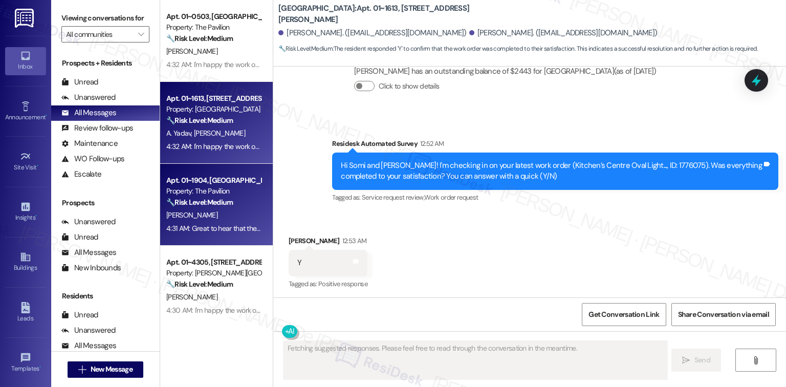
click at [223, 203] on strong "🔧 Risk Level: Medium" at bounding box center [199, 202] width 67 height 9
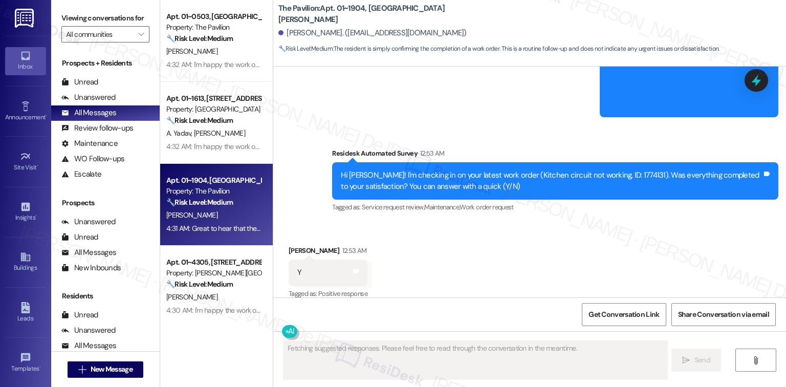
scroll to position [1613, 0]
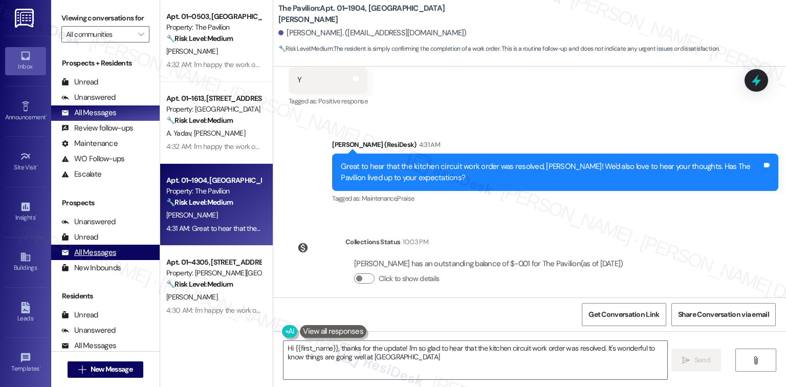
type textarea "Hi {{first_name}}, thanks for the update! I'm so glad to hear that the kitchen …"
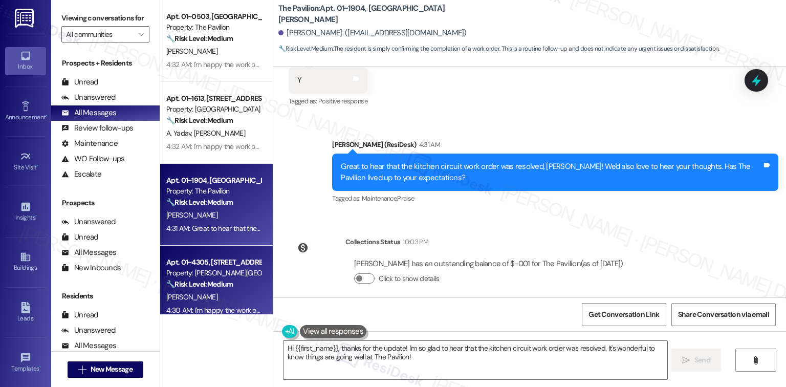
click at [248, 289] on div "🔧 Risk Level: Medium The resident responded 'Y' to a follow-up question about a…" at bounding box center [213, 284] width 95 height 11
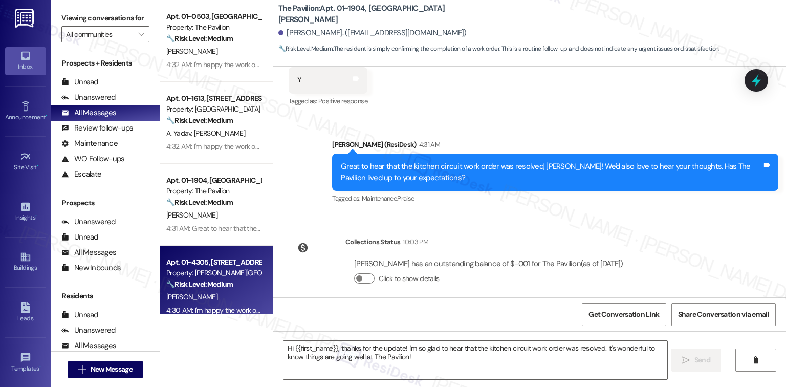
type textarea "Fetching suggested responses. Please feel free to read through the conversation…"
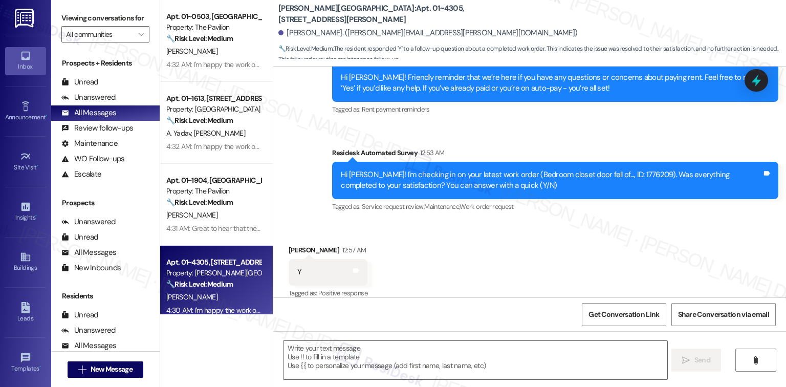
type textarea "Fetching suggested responses. Please feel free to read through the conversation…"
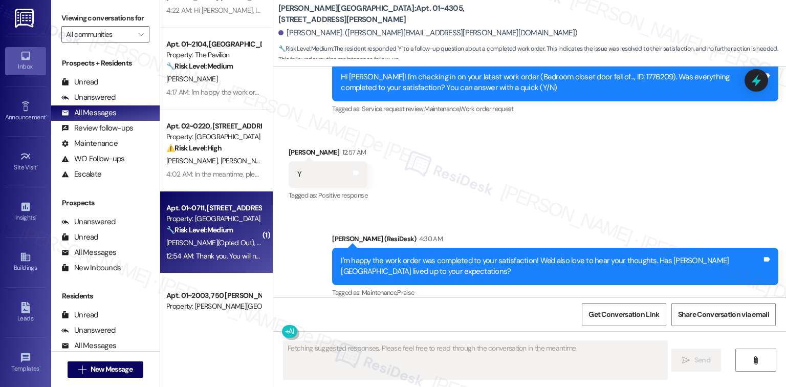
scroll to position [1501, 0]
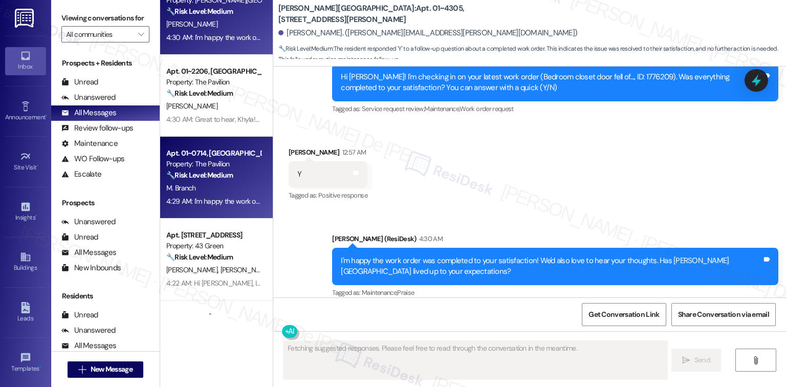
click at [230, 152] on div "Apt. 01~0714, [GEOGRAPHIC_DATA][PERSON_NAME]" at bounding box center [213, 153] width 95 height 11
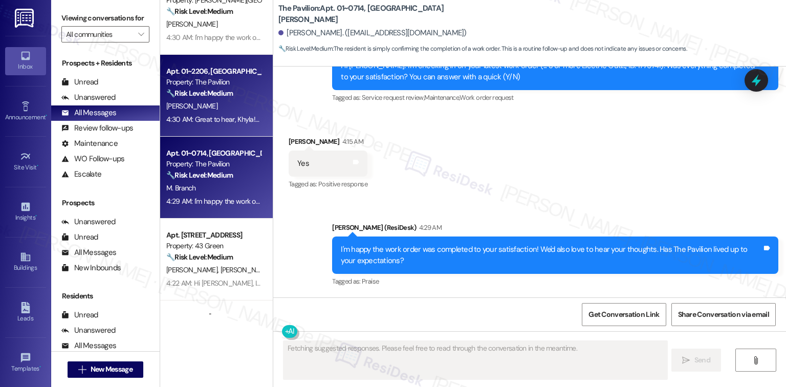
scroll to position [216, 0]
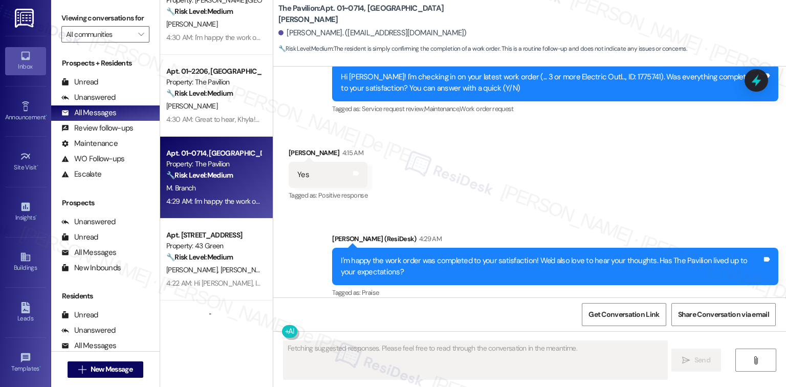
click at [175, 89] on strong "🔧 Risk Level: Medium" at bounding box center [199, 93] width 67 height 9
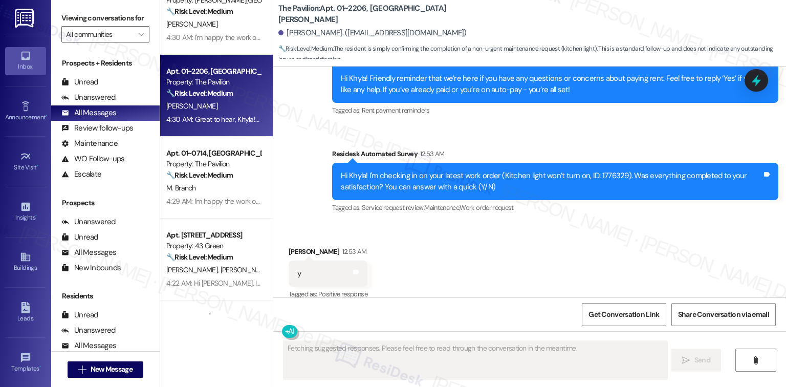
scroll to position [3496, 0]
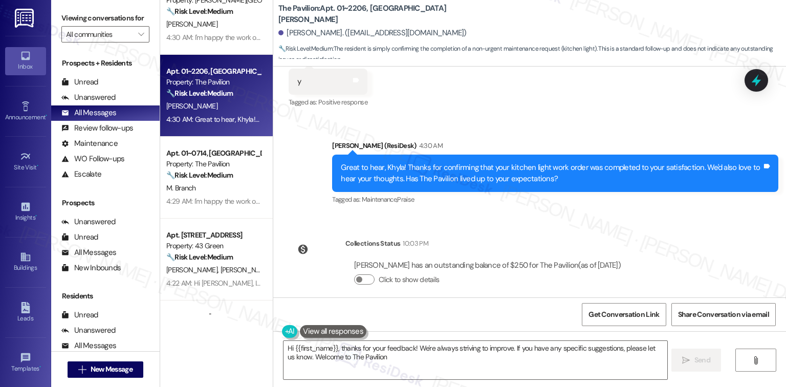
type textarea "Hi {{first_name}}, thanks for your feedback! We're always striving to improve. …"
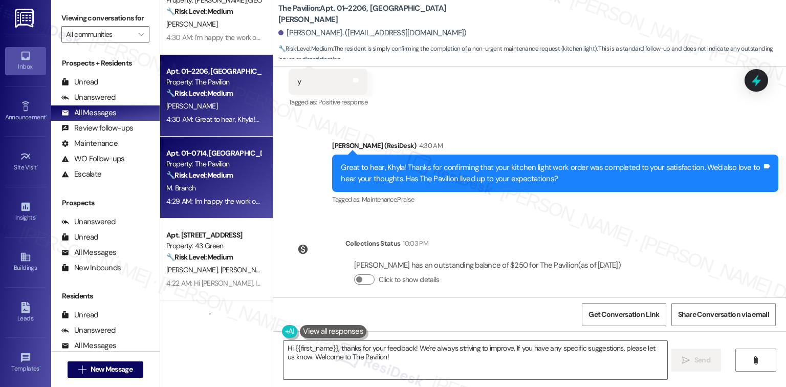
click at [247, 182] on div "M. Branch" at bounding box center [213, 188] width 97 height 13
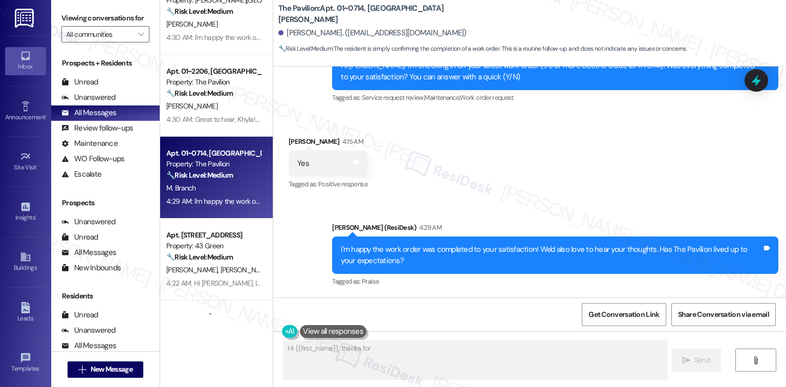
scroll to position [216, 0]
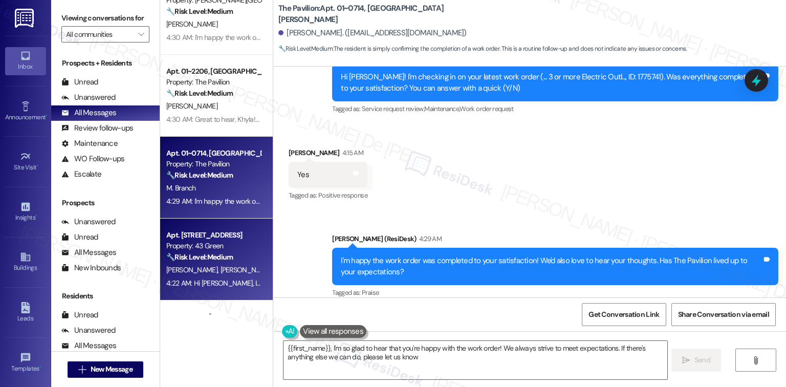
type textarea "{{first_name}}, I'm so glad to hear that you're happy with the work order! We a…"
click at [228, 259] on strong "🔧 Risk Level: Medium" at bounding box center [199, 256] width 67 height 9
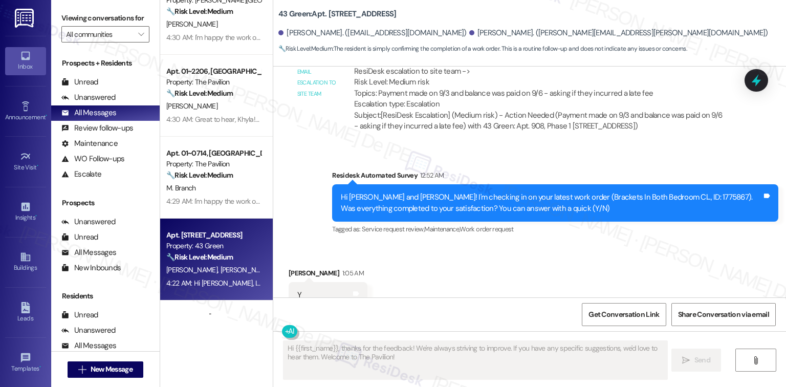
scroll to position [2561, 0]
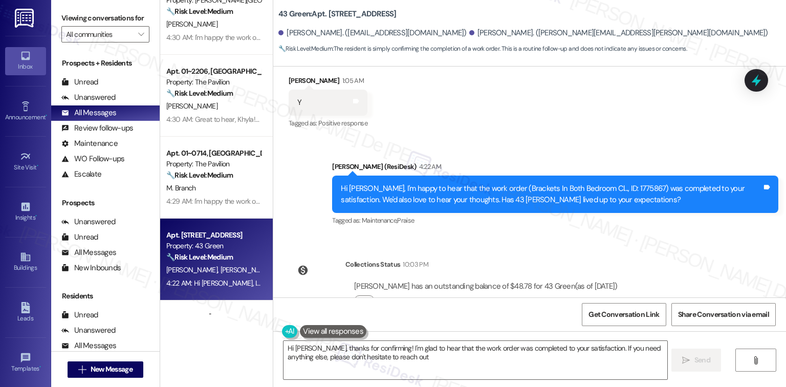
type textarea "Hi [PERSON_NAME], thanks for confirming! I'm glad to hear that the work order w…"
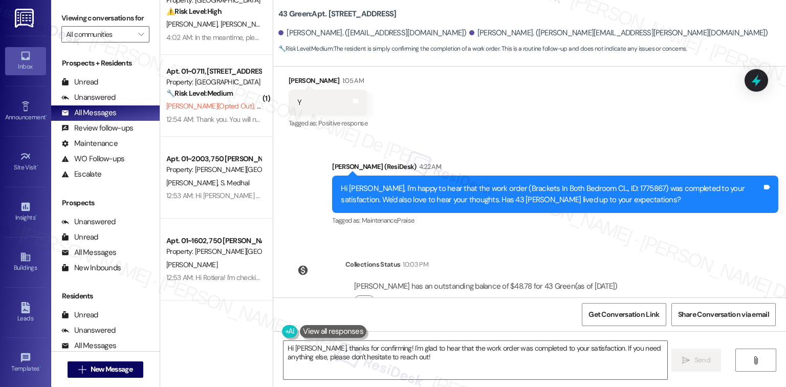
scroll to position [1774, 0]
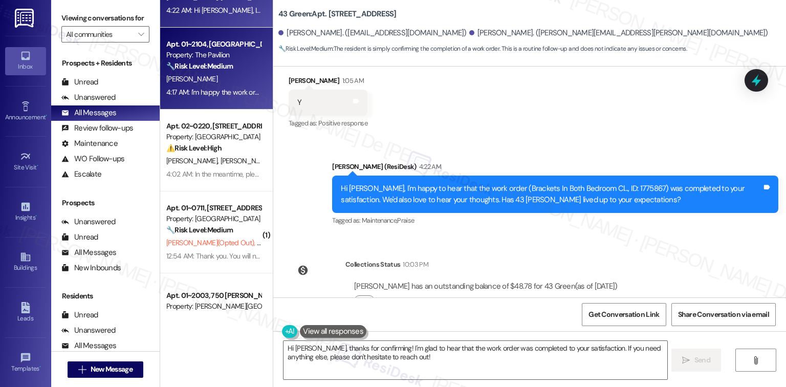
click at [216, 84] on div "[PERSON_NAME]" at bounding box center [213, 79] width 97 height 13
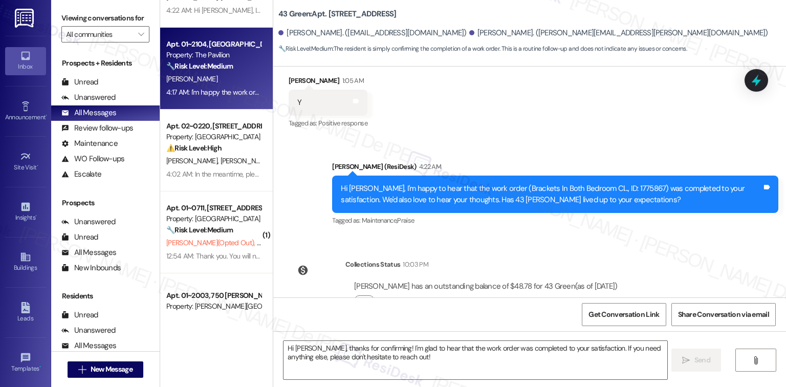
type textarea "Fetching suggested responses. Please feel free to read through the conversation…"
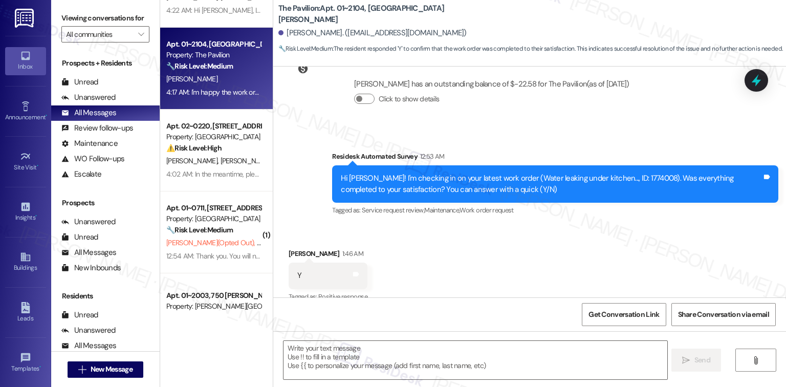
type textarea "Fetching suggested responses. Please feel free to read through the conversation…"
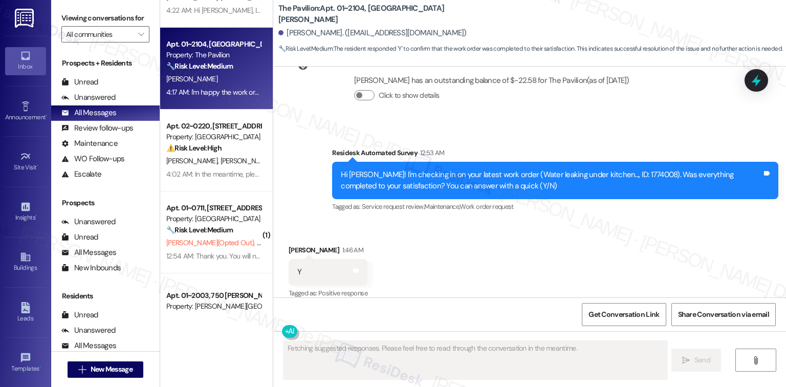
scroll to position [393, 0]
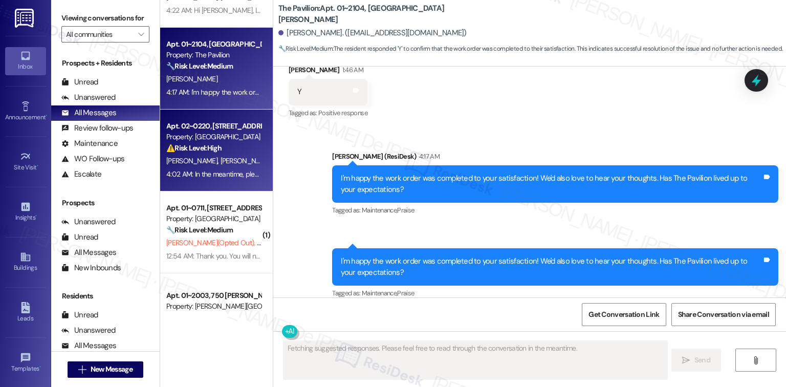
click at [215, 175] on div "4:02 AM: In the meantime, please don’t hesitate to let me know if there’s anyth…" at bounding box center [324, 173] width 316 height 9
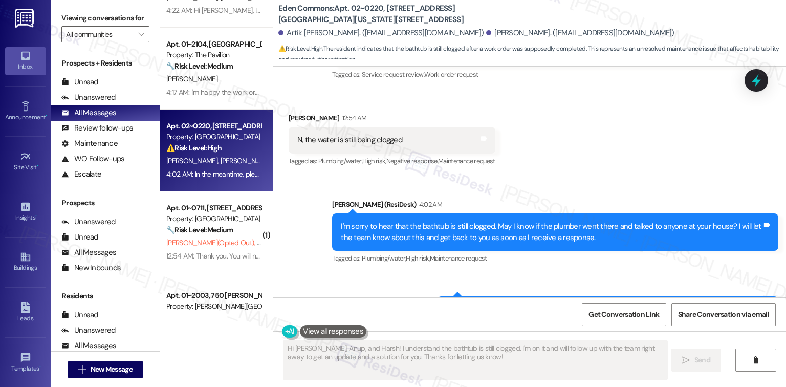
scroll to position [684, 0]
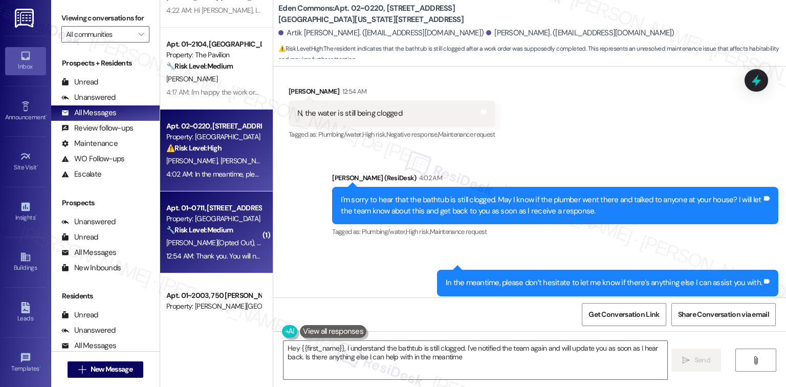
type textarea "Hey {{first_name}}, I understand the bathtub is still clogged. I've notified th…"
click at [243, 217] on div "Property: [GEOGRAPHIC_DATA]" at bounding box center [213, 218] width 95 height 11
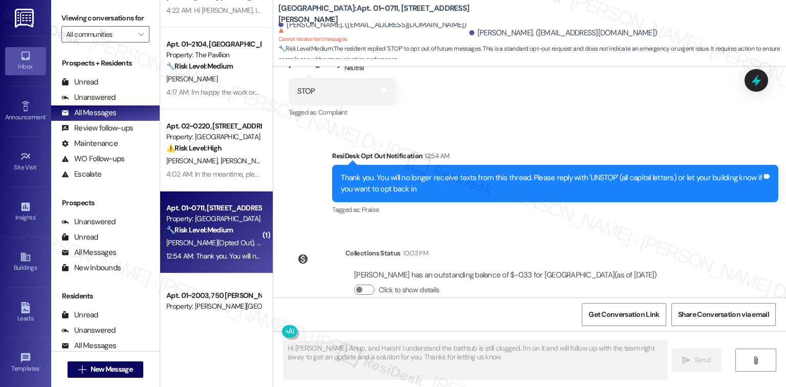
type textarea "Hi [PERSON_NAME], Anup, and Harsh! I understand the bathtub is still clogged. I…"
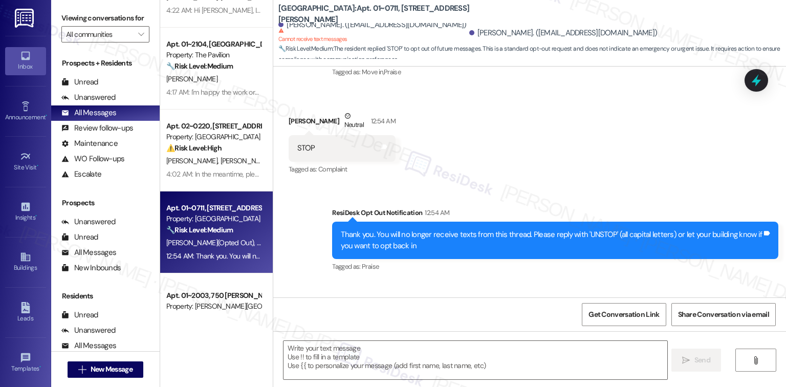
scroll to position [159, 0]
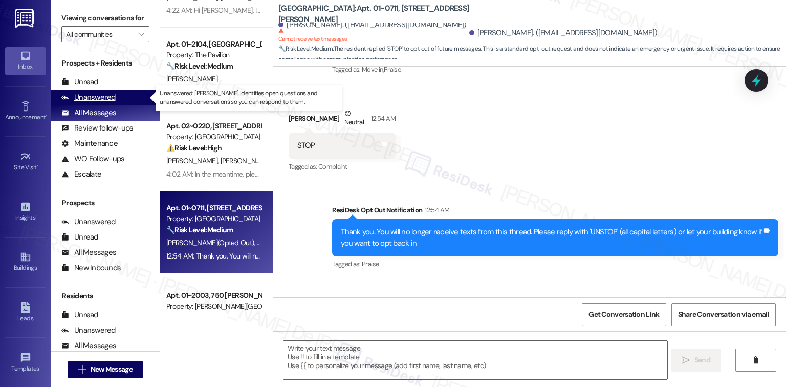
click at [106, 98] on div "Unanswered" at bounding box center [88, 97] width 54 height 11
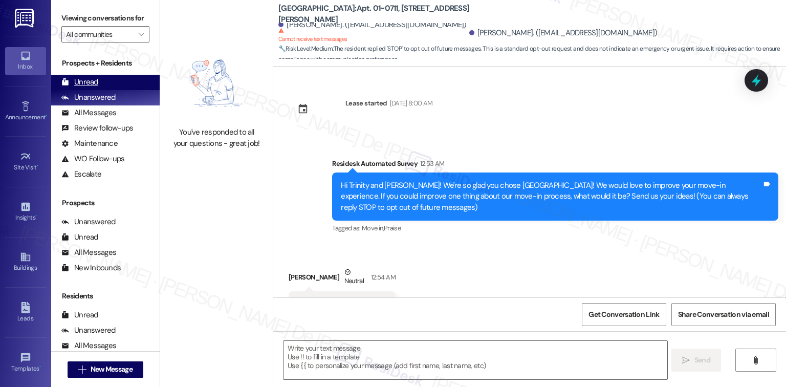
type textarea "Fetching suggested responses. Please feel free to read through the conversation…"
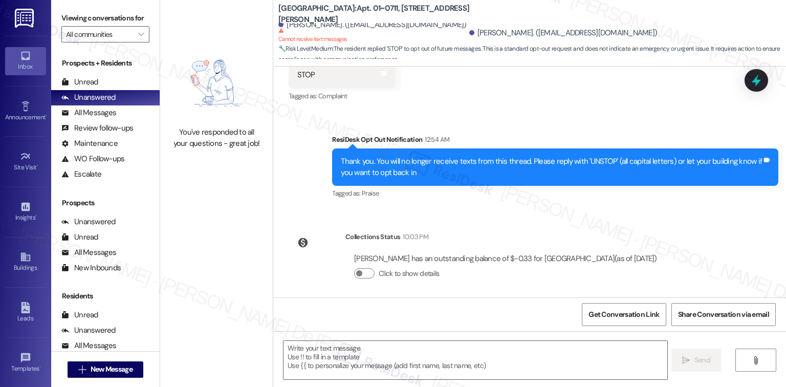
scroll to position [235, 0]
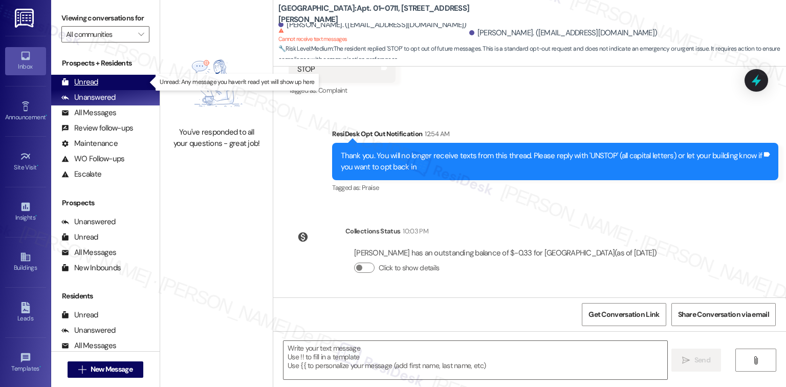
click at [105, 81] on div "Unread (0)" at bounding box center [105, 82] width 108 height 15
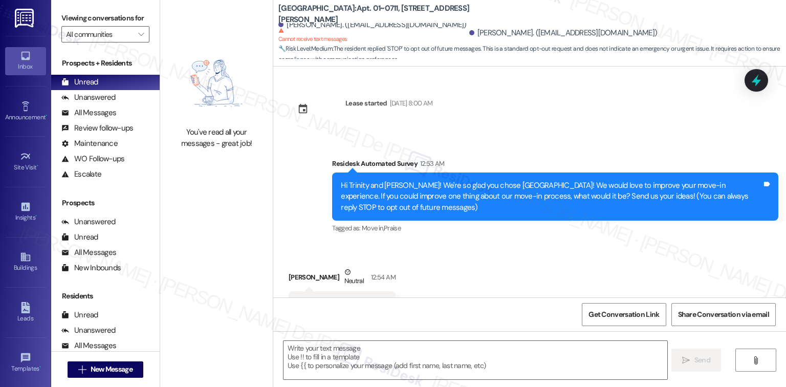
scroll to position [43, 0]
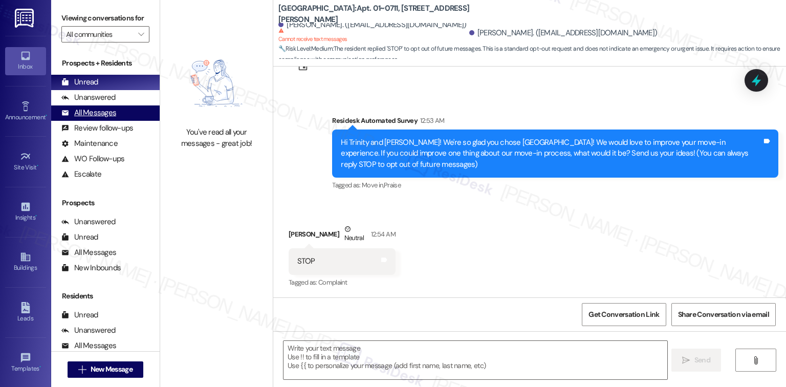
click at [105, 106] on div "All Messages (undefined)" at bounding box center [105, 112] width 108 height 15
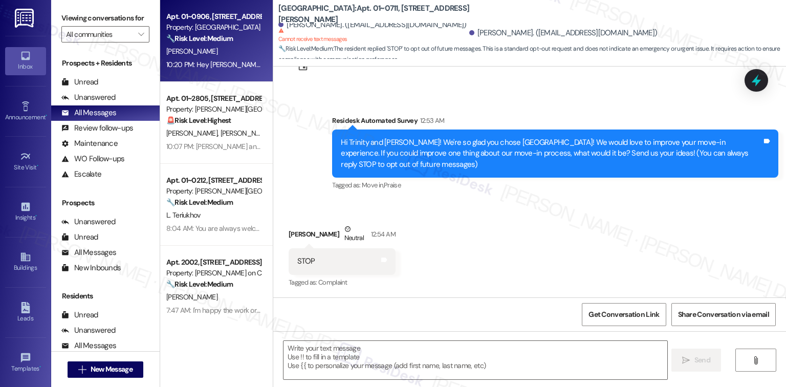
type textarea "Fetching suggested responses. Please feel free to read through the conversation…"
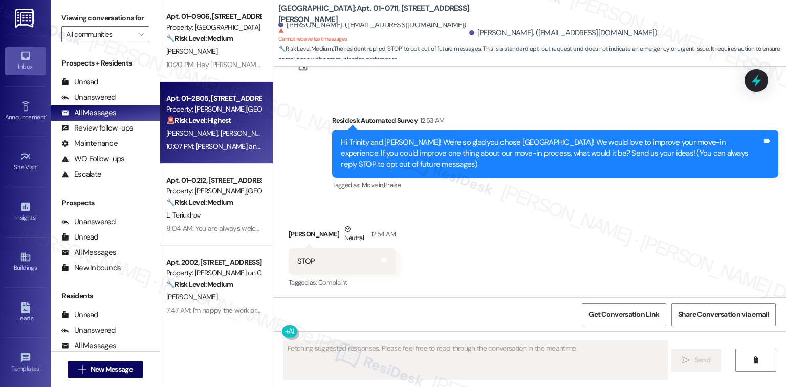
click at [223, 122] on strong "🚨 Risk Level: Highest" at bounding box center [198, 120] width 65 height 9
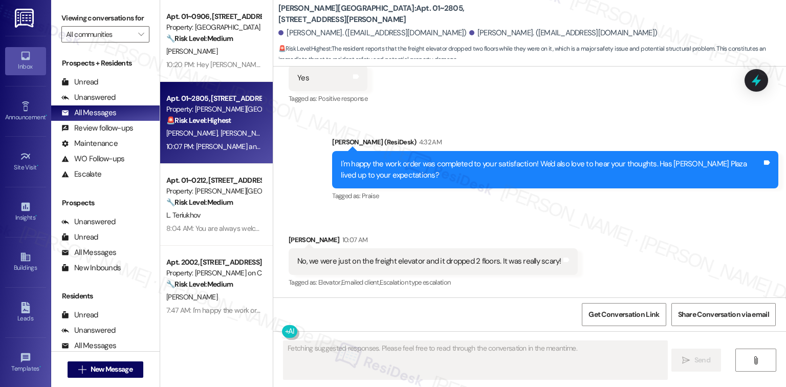
scroll to position [1249, 0]
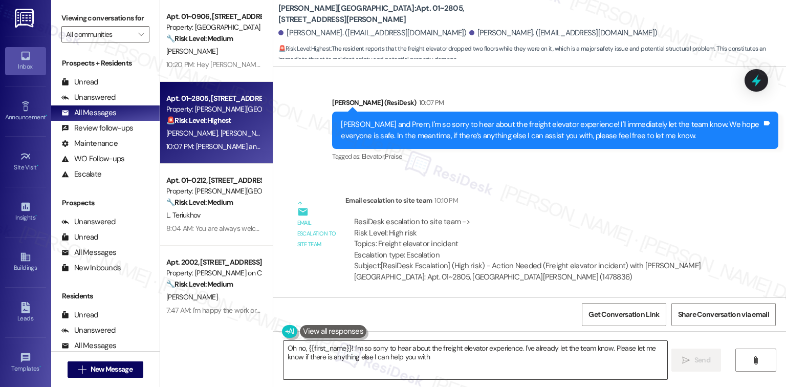
type textarea "Oh no, {{first_name}}! I'm so sorry to hear about the freight elevator experien…"
click at [610, 313] on span "Get Conversation Link" at bounding box center [623, 314] width 71 height 11
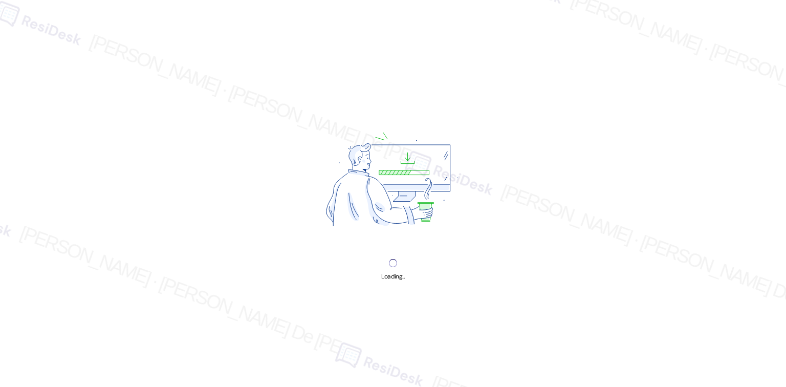
scroll to position [2732, 0]
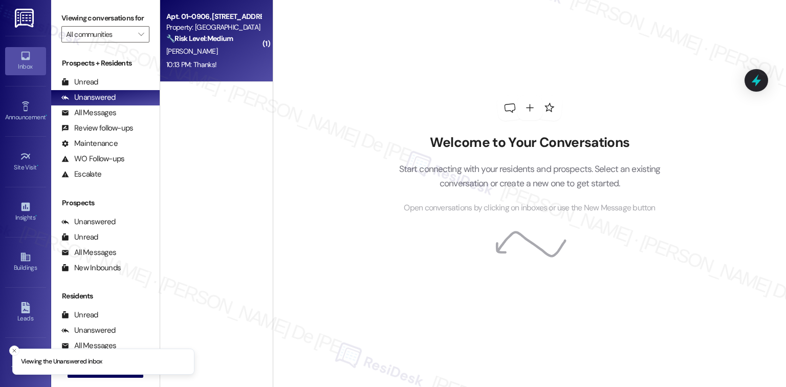
click at [208, 48] on div "[PERSON_NAME]" at bounding box center [213, 51] width 97 height 13
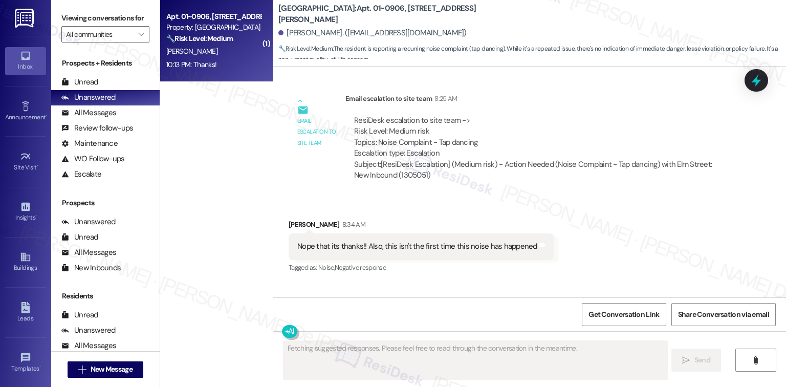
scroll to position [2147, 0]
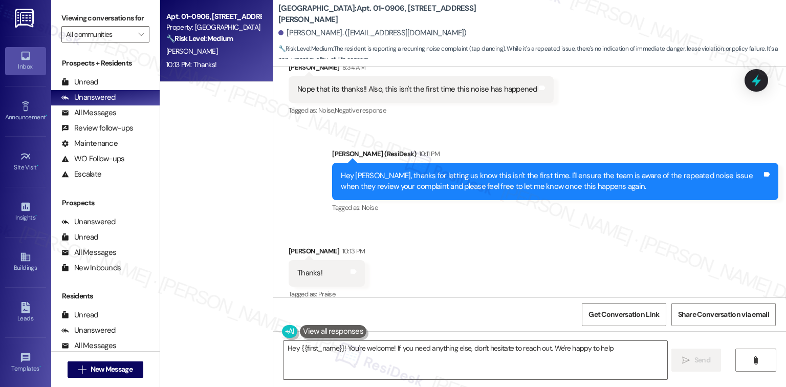
type textarea "Hey {{first_name}}! You're welcome! If you need anything else, don't hesitate t…"
click at [352, 351] on textarea "Hey {{first_name}}! You're welcome! If you need anything else, don't hesitate t…" at bounding box center [475, 360] width 383 height 38
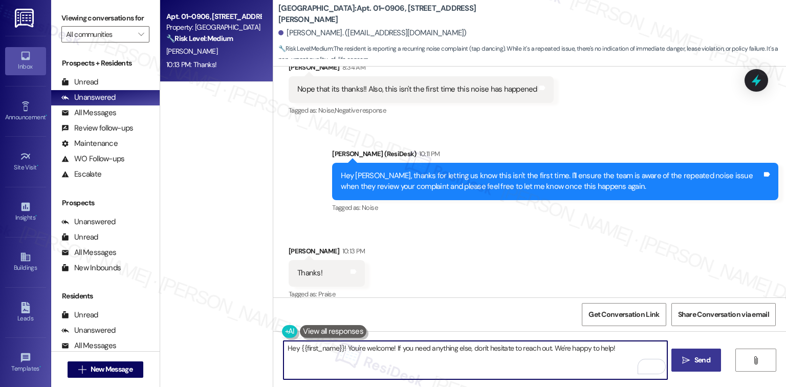
click at [696, 361] on span "Send" at bounding box center [702, 360] width 16 height 11
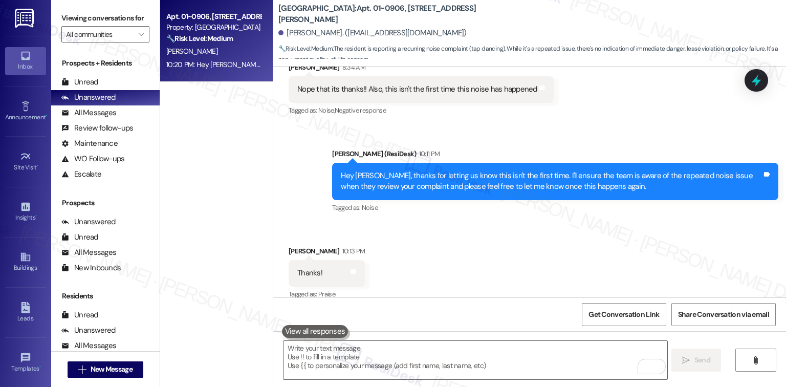
scroll to position [2219, 0]
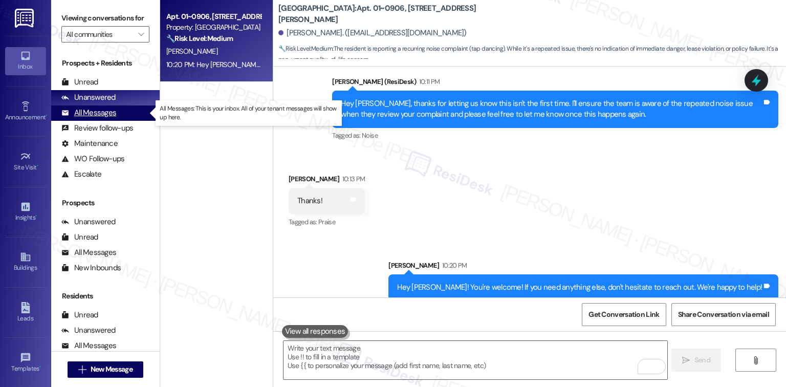
click at [103, 114] on div "All Messages" at bounding box center [88, 112] width 55 height 11
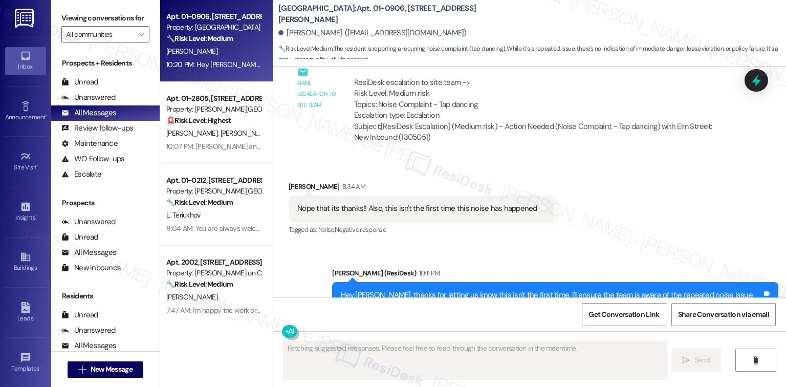
scroll to position [2147, 0]
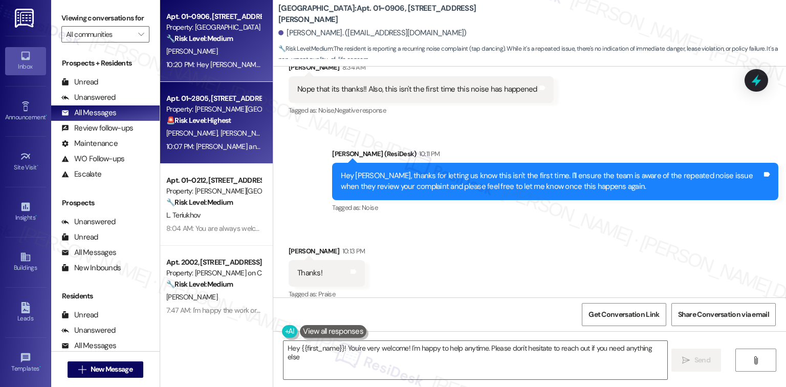
type textarea "Hey {{first_name}}! You're very welcome! I'm happy to help anytime. Please don'…"
click at [188, 113] on div "Property: [PERSON_NAME][GEOGRAPHIC_DATA]" at bounding box center [213, 109] width 95 height 11
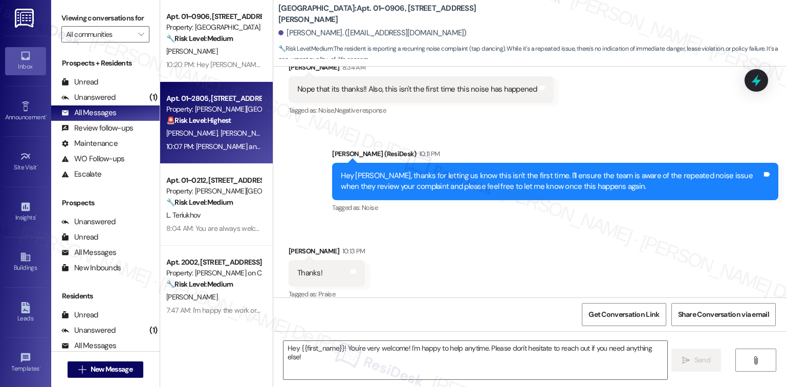
type textarea "Fetching suggested responses. Please feel free to read through the conversation…"
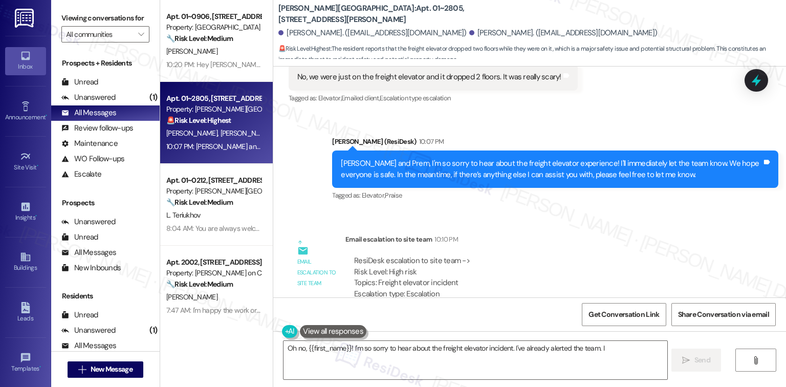
scroll to position [1249, 0]
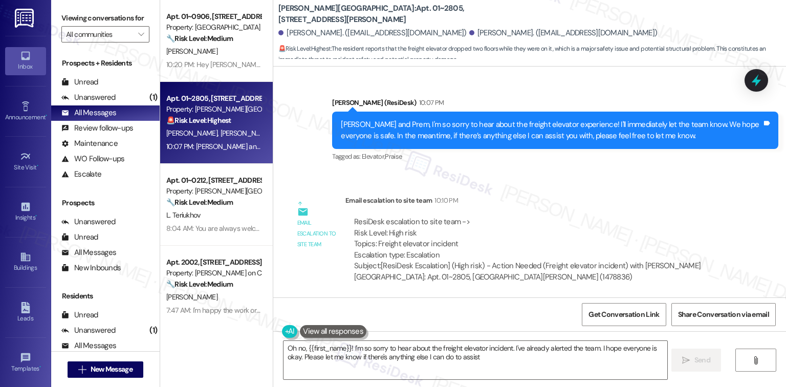
type textarea "Oh no, {{first_name}}! I'm so sorry to hear about the freight elevator incident…"
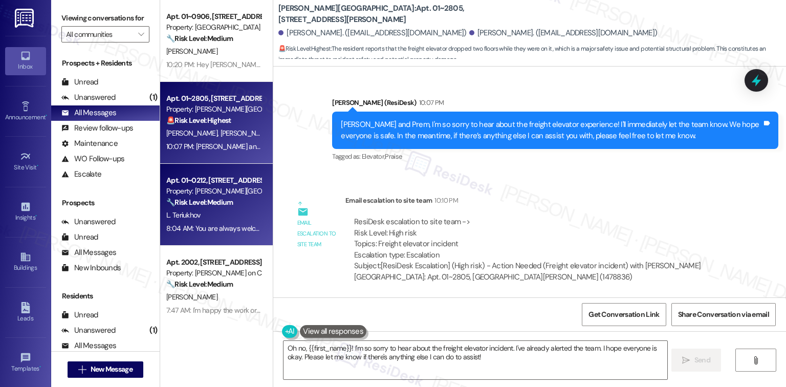
click at [247, 186] on div "Property: [PERSON_NAME][GEOGRAPHIC_DATA]" at bounding box center [213, 191] width 95 height 11
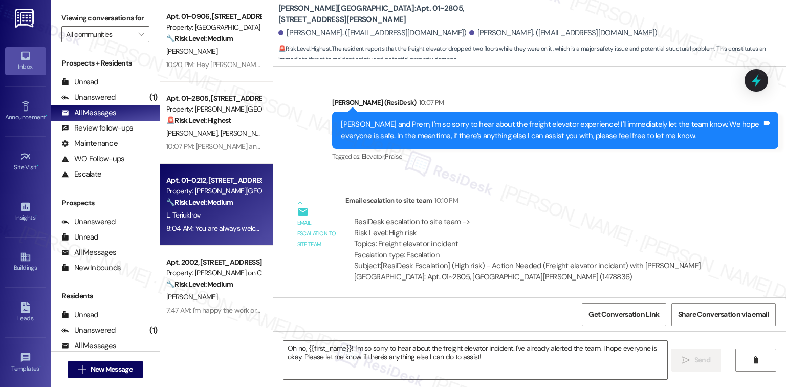
type textarea "Fetching suggested responses. Please feel free to read through the conversation…"
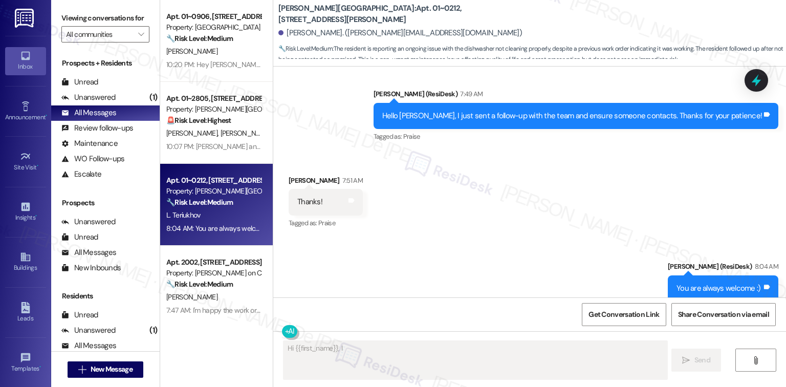
scroll to position [1042, 0]
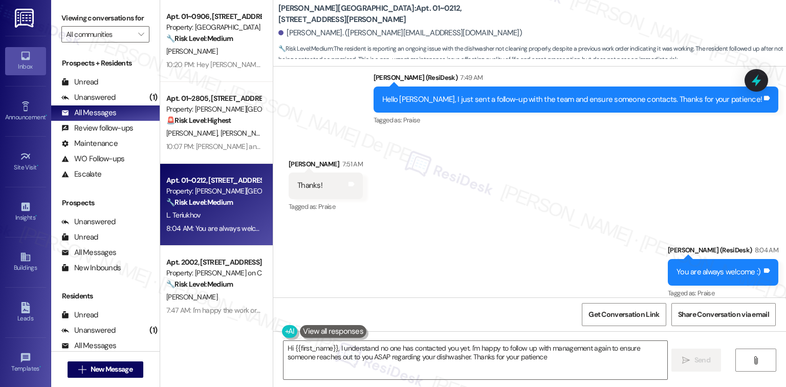
type textarea "Hi {{first_name}}, I understand no one has contacted you yet. I'm happy to foll…"
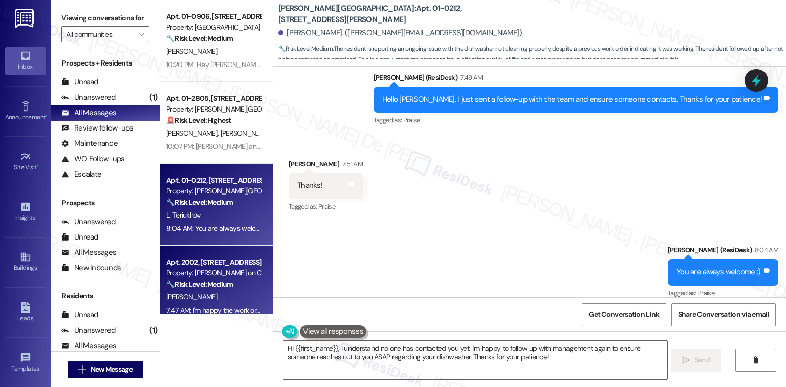
click at [227, 274] on div "Property: [PERSON_NAME] on Canal" at bounding box center [213, 273] width 95 height 11
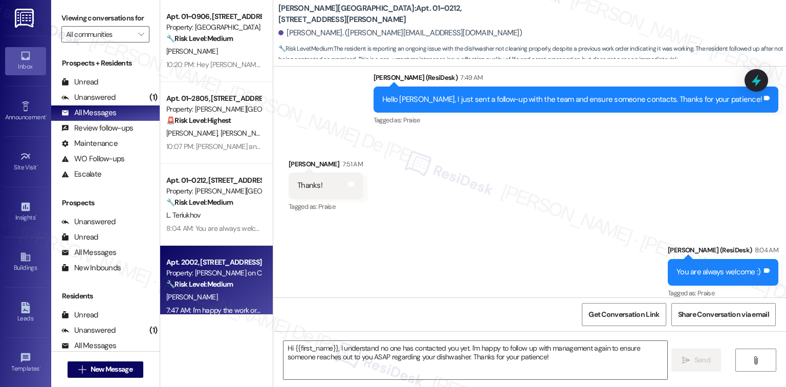
type textarea "Fetching suggested responses. Please feel free to read through the conversation…"
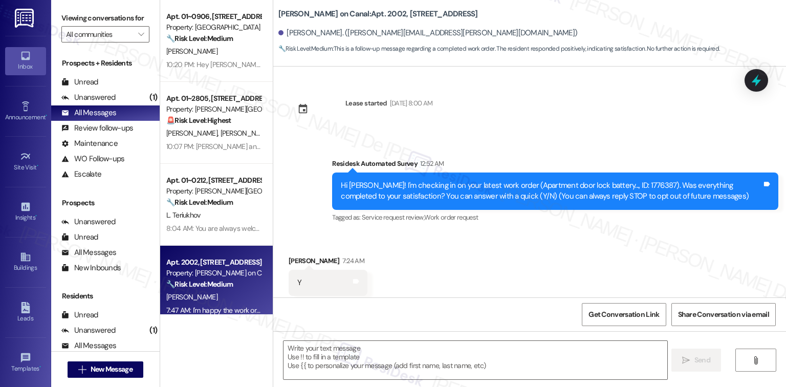
scroll to position [21, 0]
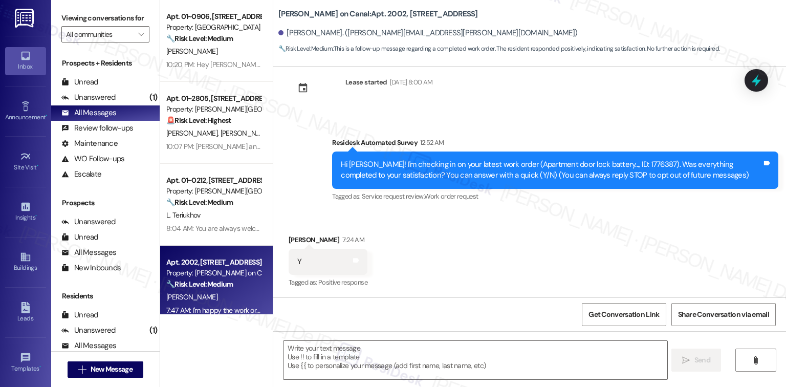
type textarea "Fetching suggested responses. Please feel free to read through the conversation…"
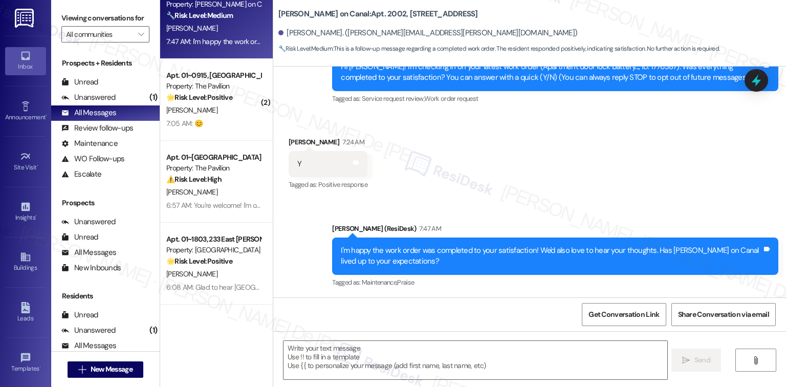
scroll to position [273, 0]
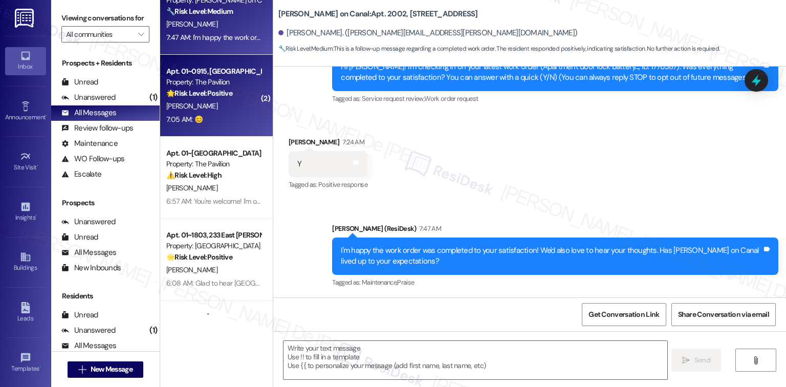
click at [207, 92] on strong "🌟 Risk Level: Positive" at bounding box center [199, 93] width 66 height 9
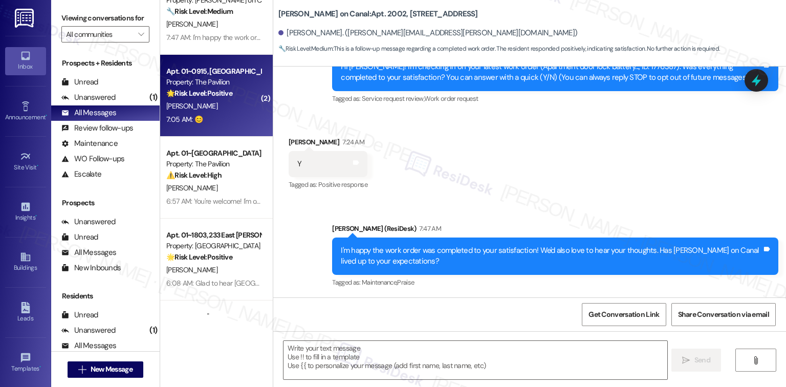
type textarea "Fetching suggested responses. Please feel free to read through the conversation…"
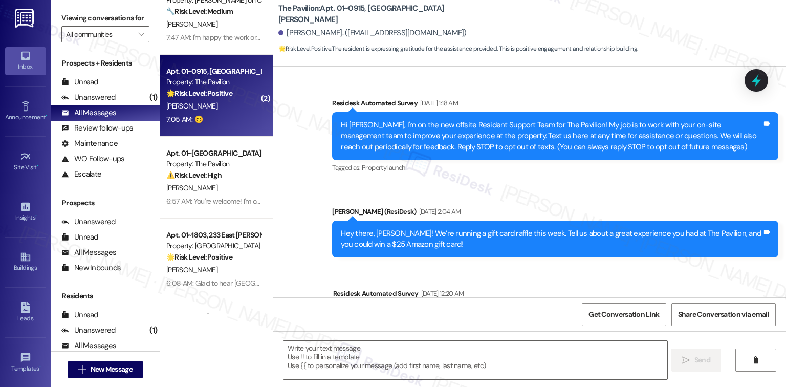
scroll to position [1745, 0]
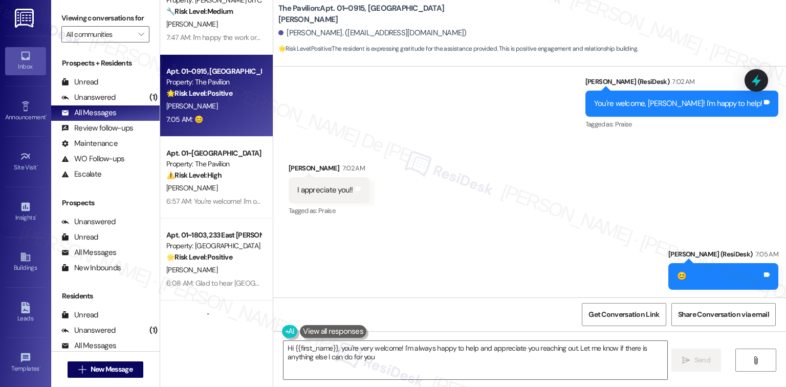
type textarea "Hi {{first_name}}, you're very welcome! I'm always happy to help and appreciate…"
drag, startPoint x: 665, startPoint y: 4, endPoint x: 663, endPoint y: 13, distance: 9.9
click at [663, 13] on div "The Pavilion: Apt. 01~0915, One Lafayette Plaisance Alaina Mayfield. (amariev4@…" at bounding box center [532, 29] width 508 height 52
click at [124, 96] on div "Unanswered (1)" at bounding box center [105, 97] width 108 height 15
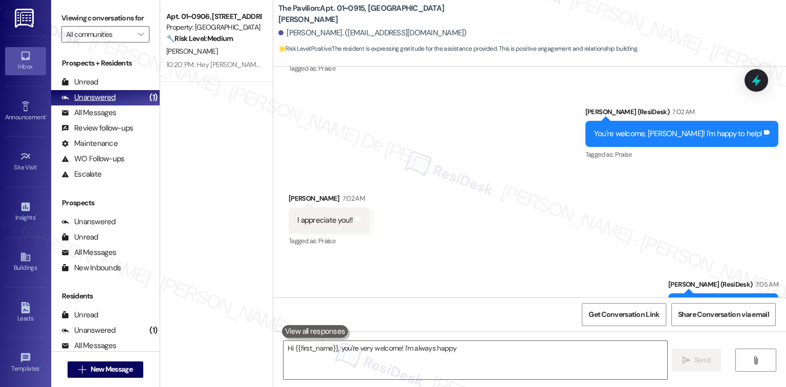
scroll to position [1673, 0]
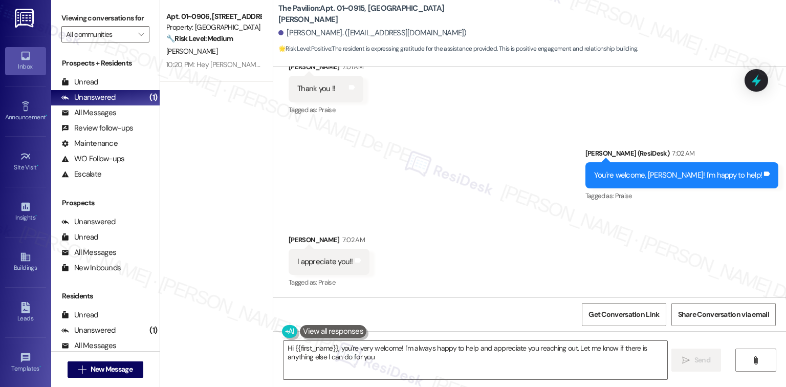
type textarea "Hi {{first_name}}, you're very welcome! I'm always happy to help and appreciate…"
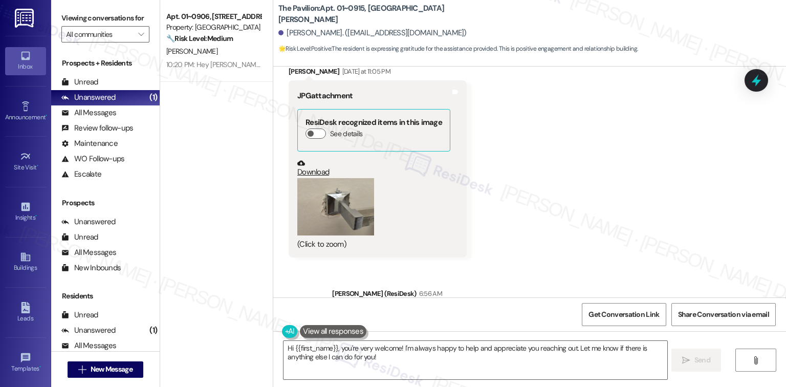
scroll to position [1336, 0]
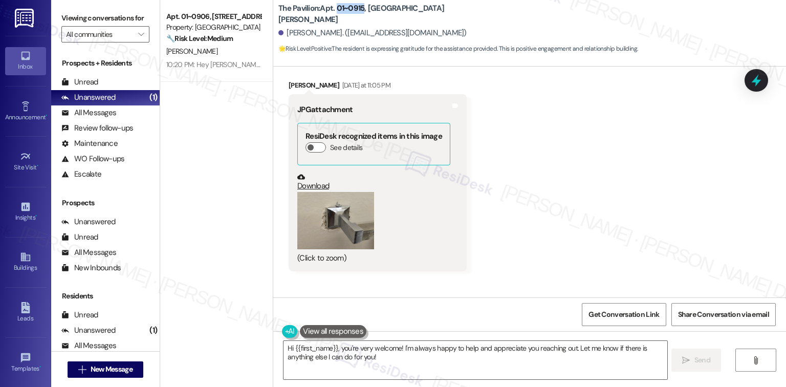
drag, startPoint x: 359, startPoint y: 12, endPoint x: 331, endPoint y: 20, distance: 28.8
type textarea "01~0915"
click at [331, 20] on div "The Pavilion: Apt. 01~0915, One Lafayette Plaisance" at bounding box center [380, 14] width 205 height 13
copy b "01~0915"
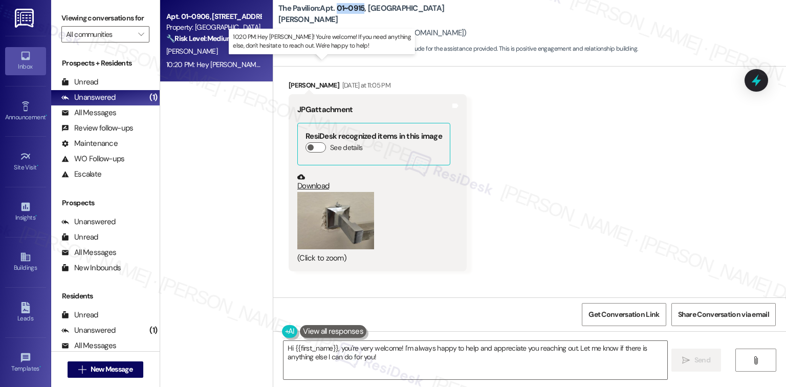
click at [225, 61] on div "10:20 PM: Hey [PERSON_NAME]! You're welcome! If you need anything else, don't h…" at bounding box center [349, 64] width 366 height 9
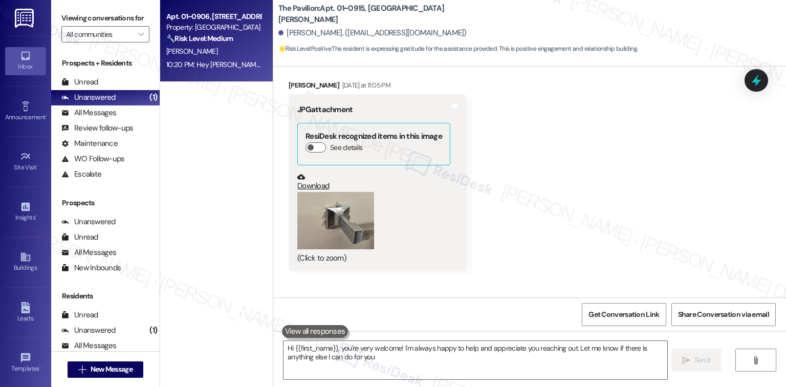
type textarea "Hi {{first_name}}, you're very welcome! I'm always happy to help and appreciate…"
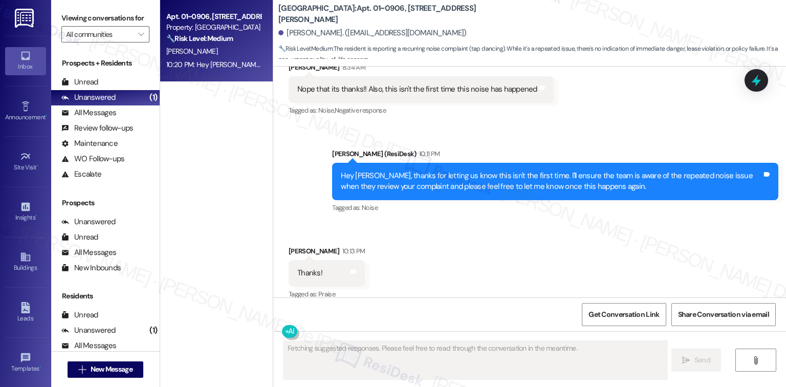
scroll to position [2234, 0]
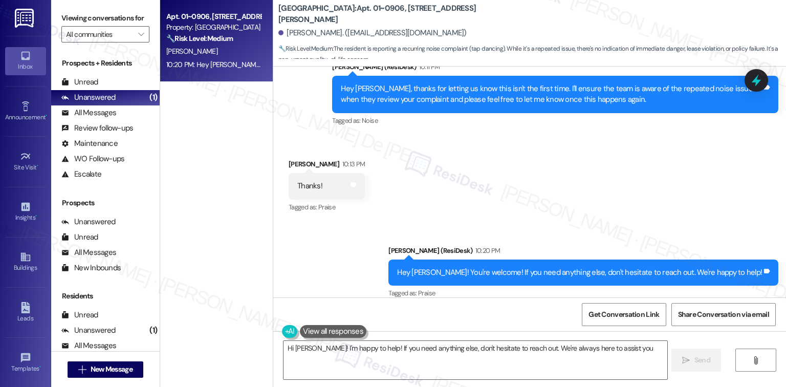
type textarea "Hi Lisa! I'm happy to help! If you need anything else, don't hesitate to reach …"
click at [641, 317] on span "Get Conversation Link" at bounding box center [623, 314] width 71 height 11
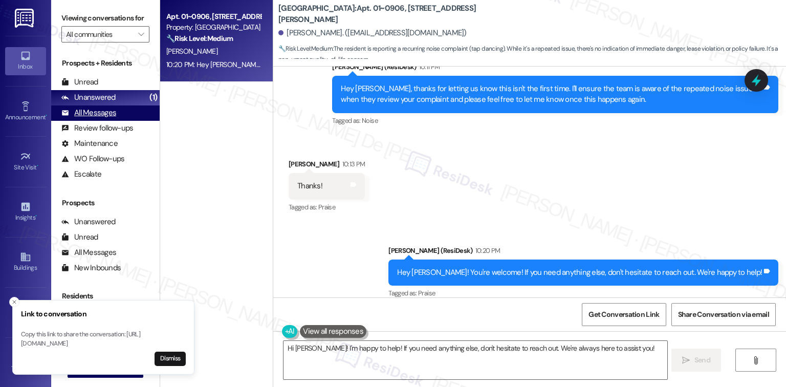
click at [96, 113] on div "All Messages" at bounding box center [88, 112] width 55 height 11
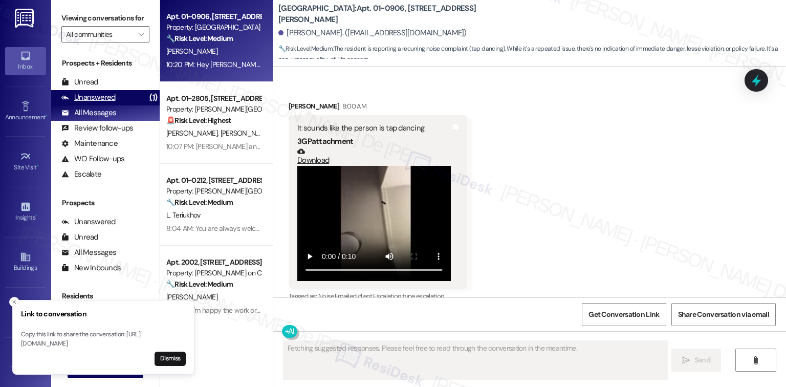
scroll to position [2147, 0]
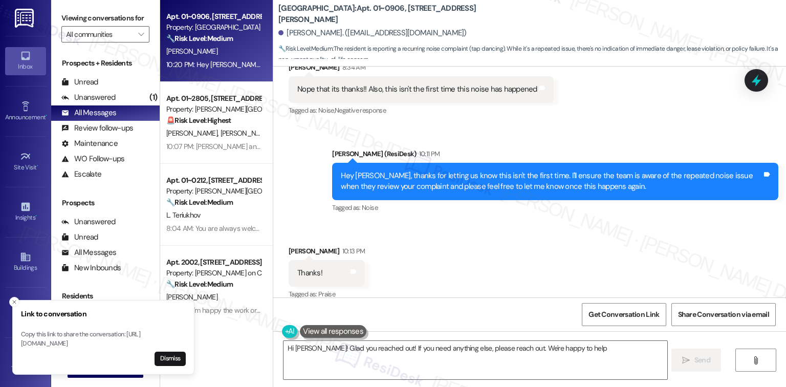
type textarea "Hi Lisa! Glad you reached out! If you need anything else, please reach out. We'…"
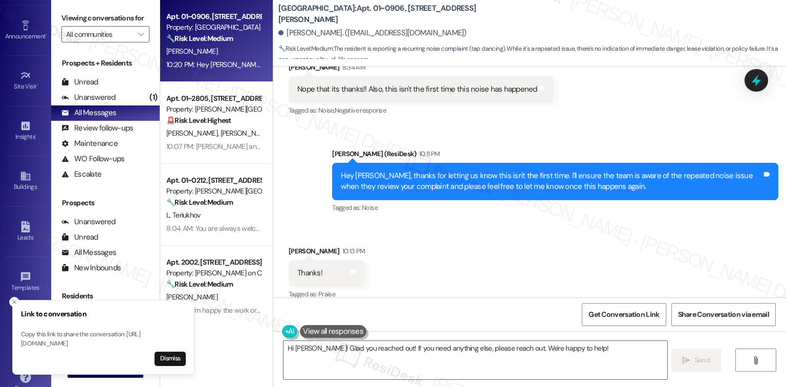
scroll to position [98, 0]
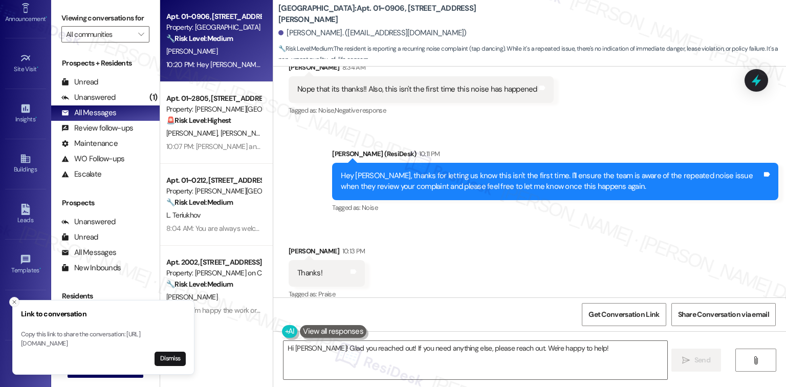
click at [18, 297] on button "Close toast" at bounding box center [14, 302] width 10 height 10
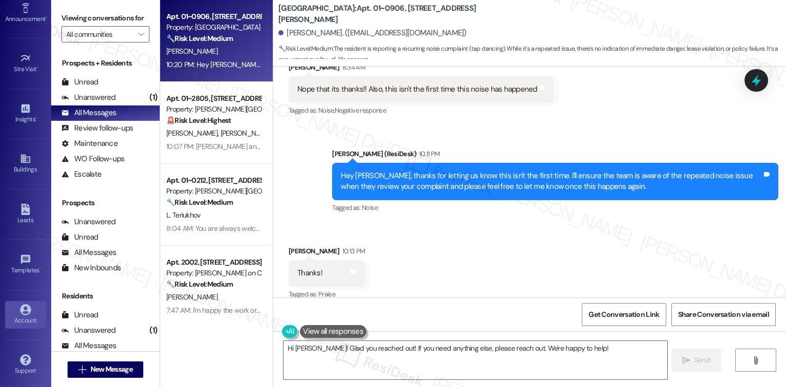
click at [28, 306] on icon at bounding box center [25, 309] width 11 height 11
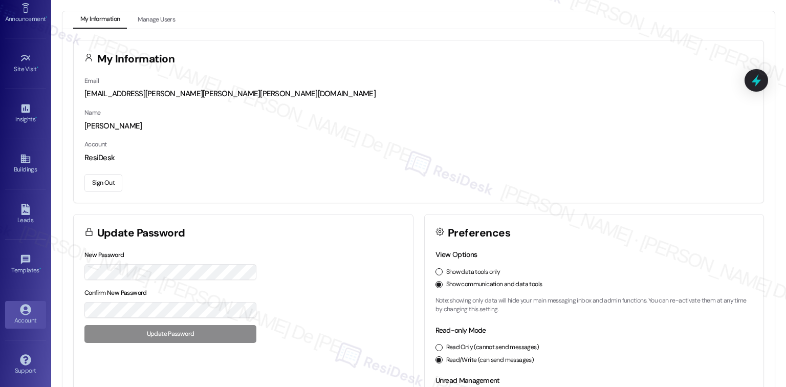
click at [110, 181] on button "Sign Out" at bounding box center [103, 183] width 38 height 18
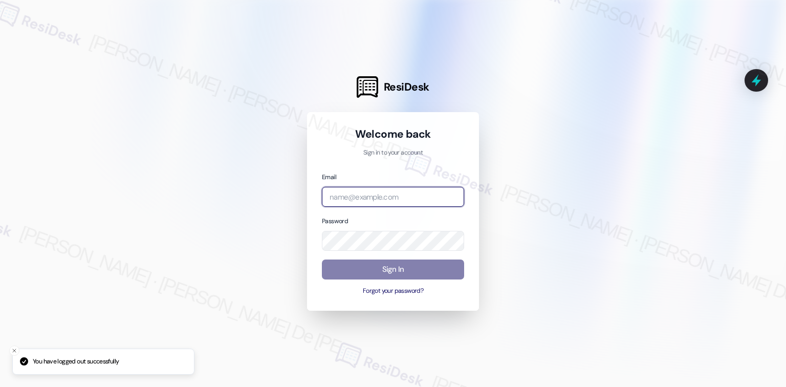
click at [369, 196] on input "email" at bounding box center [393, 197] width 142 height 20
click at [369, 197] on input "email" at bounding box center [393, 197] width 142 height 20
click at [443, 202] on input "email" at bounding box center [393, 197] width 142 height 20
click at [447, 190] on input "email" at bounding box center [393, 197] width 142 height 20
click at [0, 386] on com-1password-button at bounding box center [0, 387] width 0 height 0
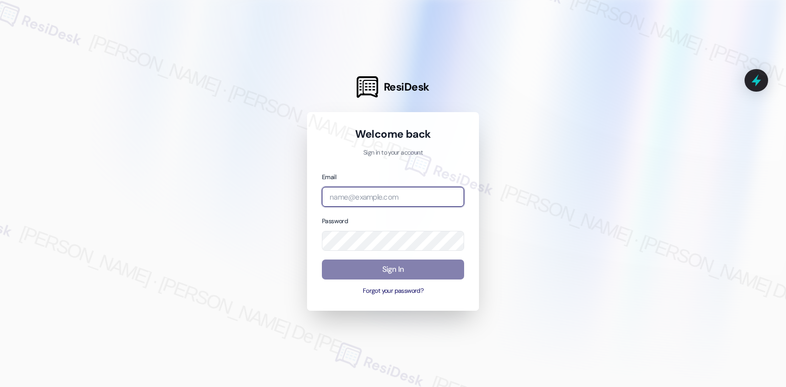
click at [395, 199] on input "email" at bounding box center [393, 197] width 142 height 20
type input "automated-surveys-ptla-cristel.joy.de.jesus@ptla.com"
